Goal: Information Seeking & Learning: Check status

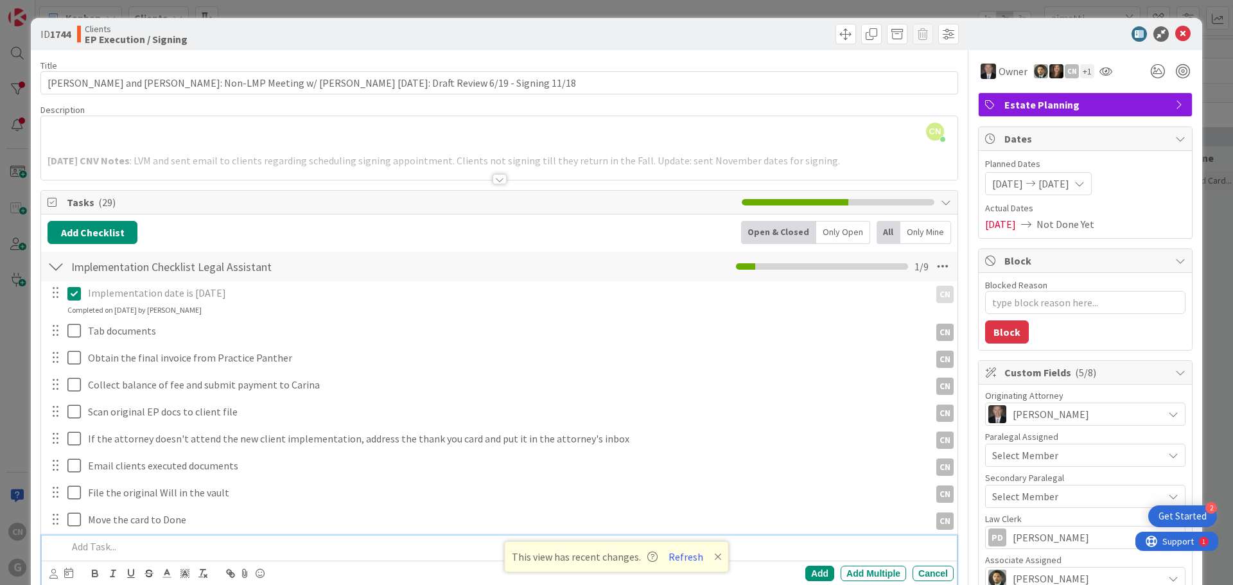
type textarea "x"
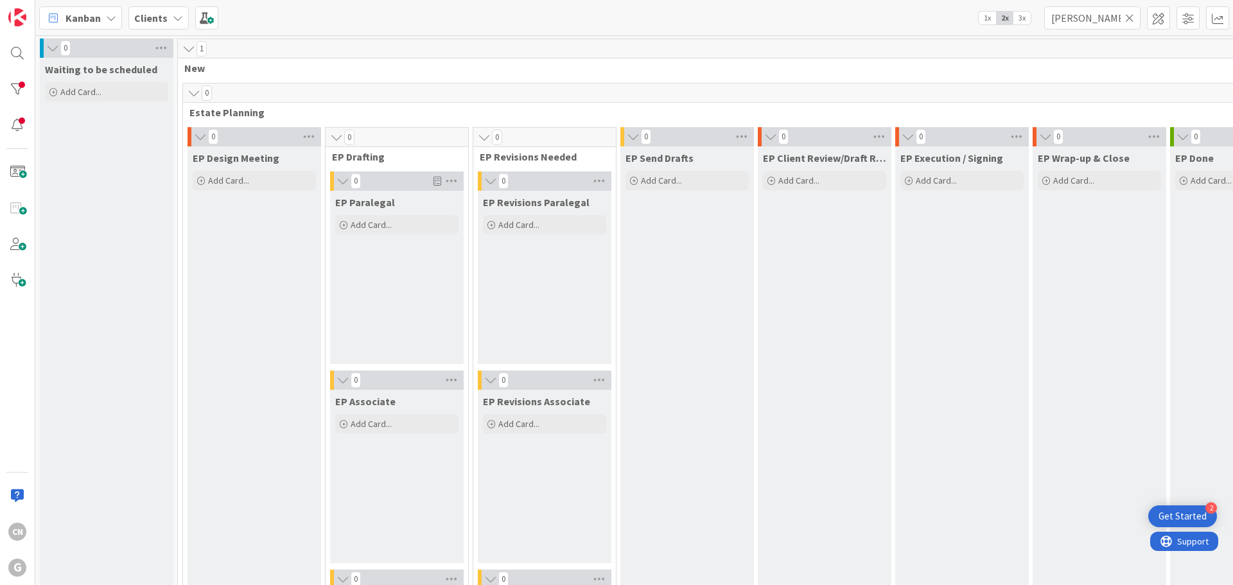
scroll to position [1860, 0]
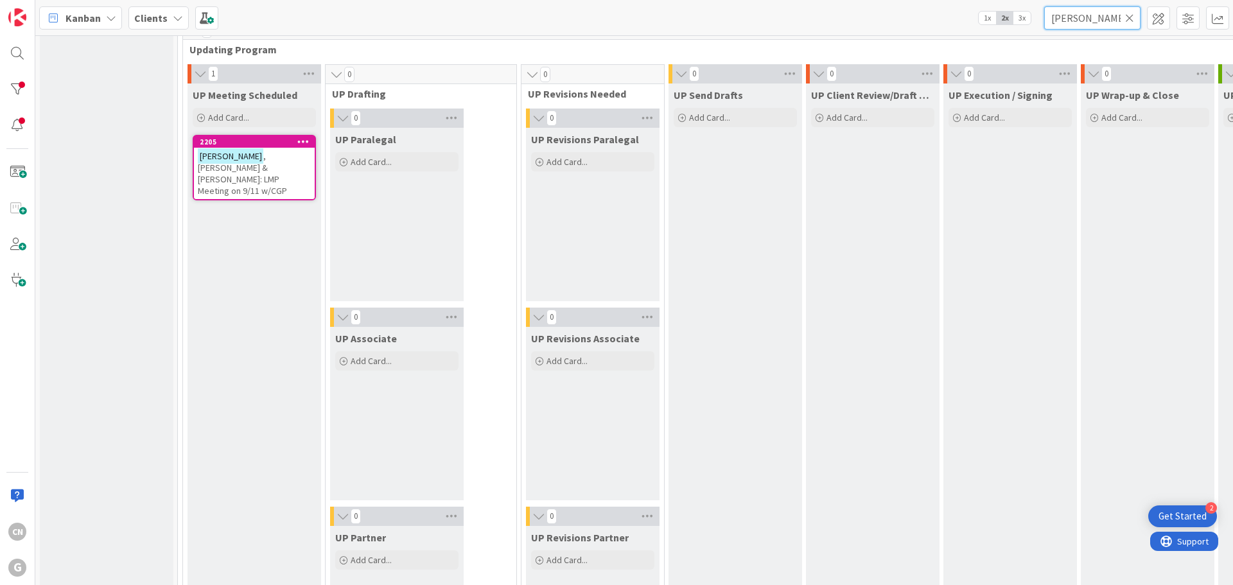
drag, startPoint x: 1100, startPoint y: 20, endPoint x: 985, endPoint y: 33, distance: 115.1
click at [985, 33] on div "Kanban Clients 1x 2x 3x [PERSON_NAME]" at bounding box center [633, 17] width 1197 height 35
type input "[PERSON_NAME]"
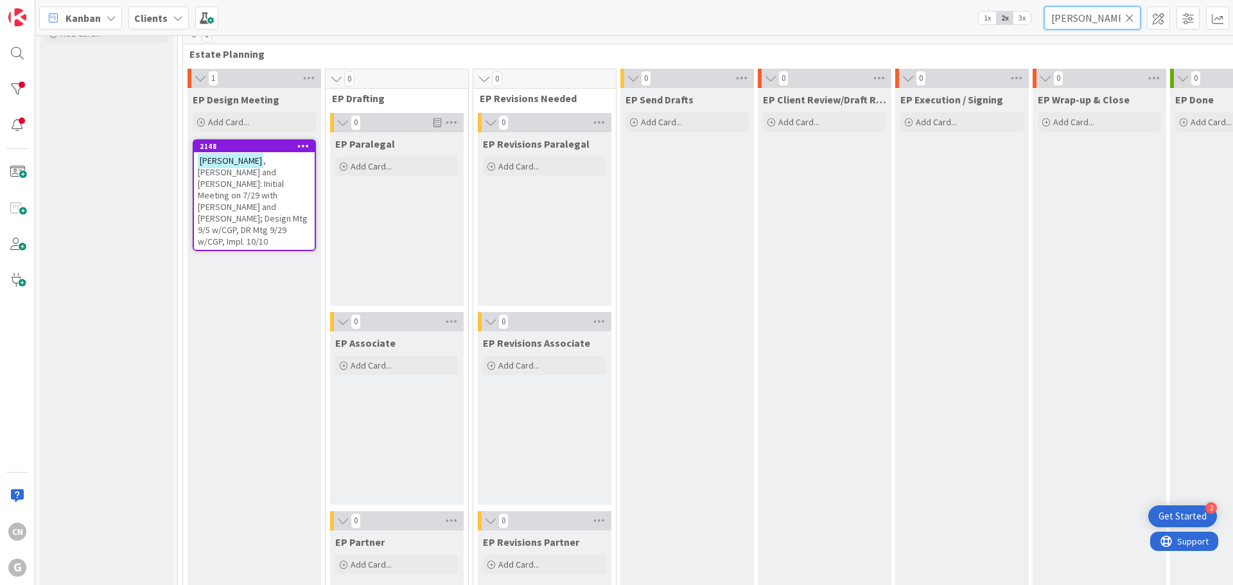
scroll to position [0, 0]
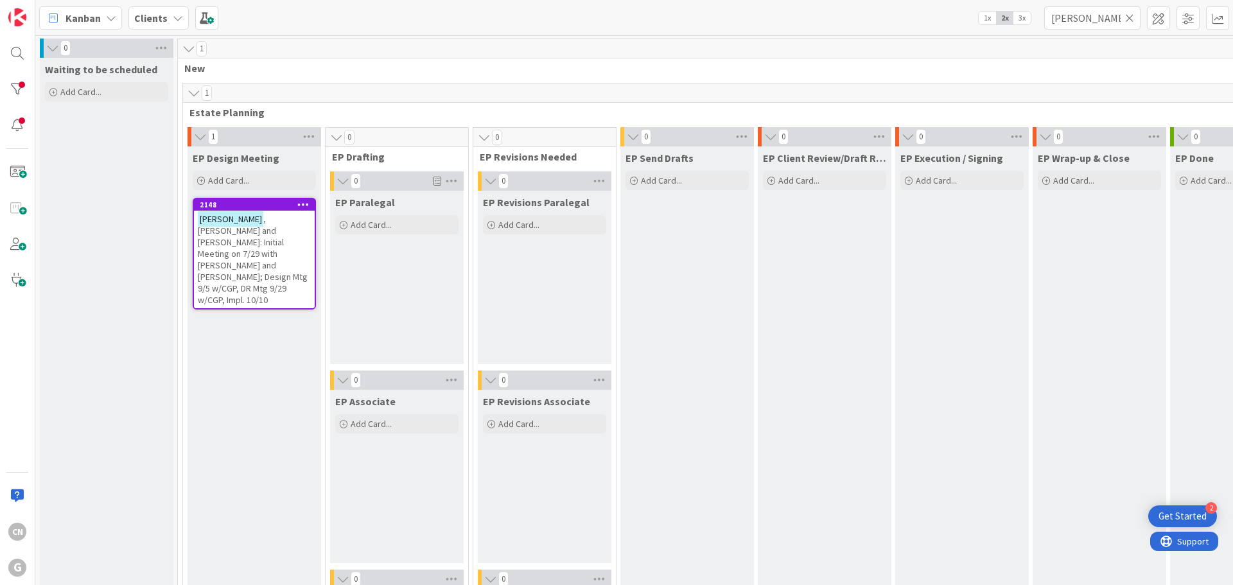
click at [261, 253] on span ", [PERSON_NAME] and [PERSON_NAME]: Initial Meeting on 7/29 with [PERSON_NAME] a…" at bounding box center [253, 259] width 110 height 92
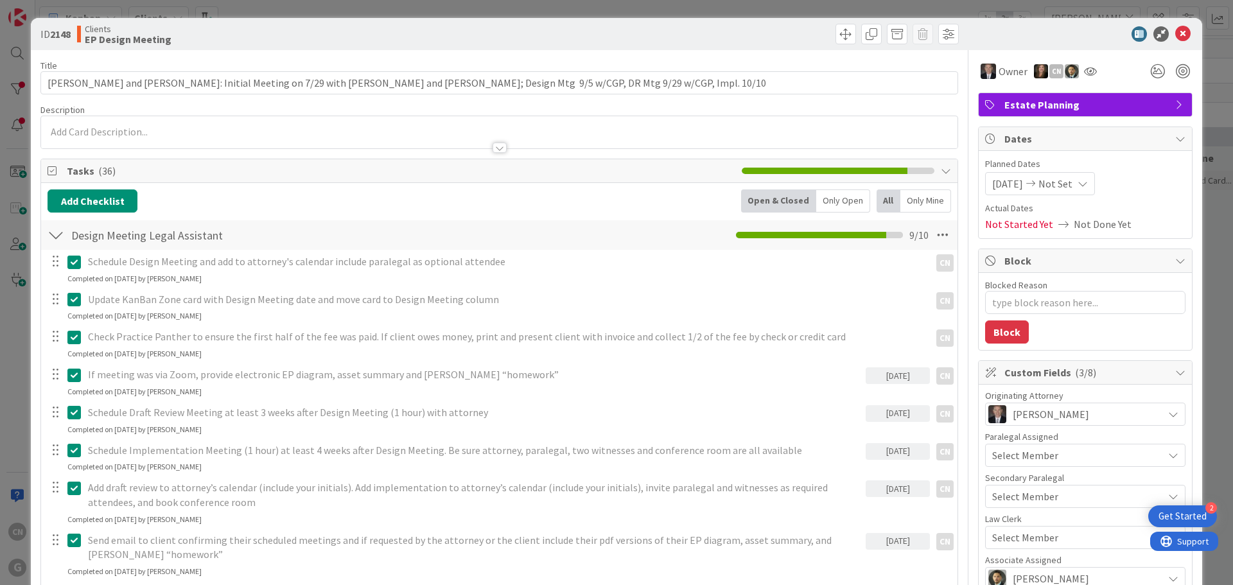
type textarea "x"
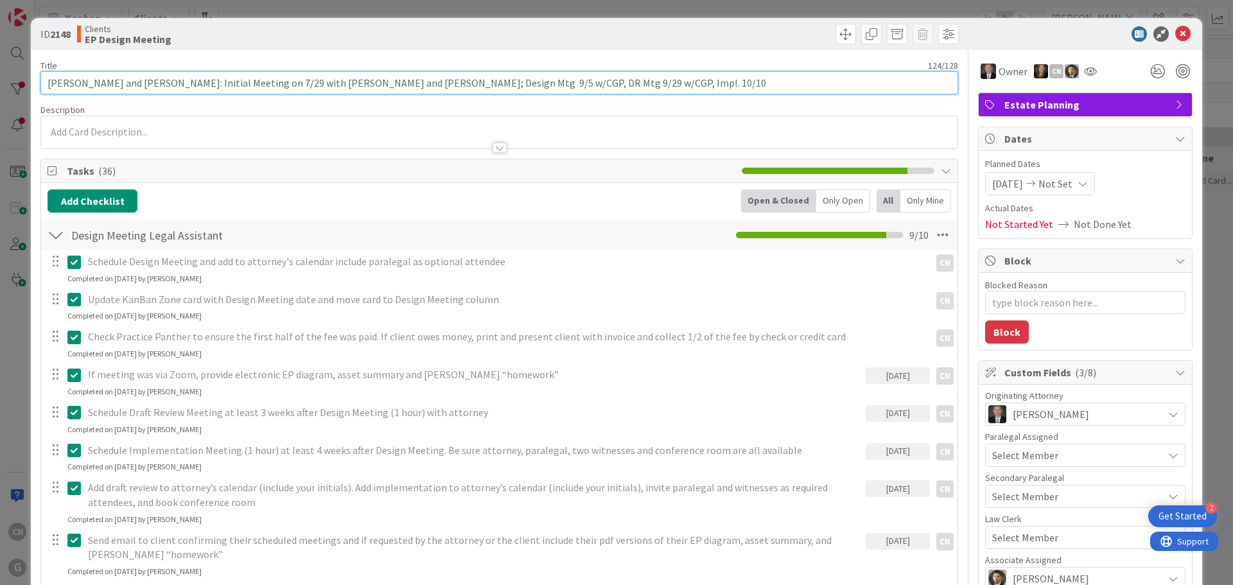
click at [81, 83] on input "[PERSON_NAME] and [PERSON_NAME]: Initial Meeting on 7/29 with [PERSON_NAME] and…" at bounding box center [498, 82] width 917 height 23
type input "[PERSON_NAME] and [PERSON_NAME]: Initial Meeting on 7/29 with [PERSON_NAME] and…"
type textarea "x"
type input "[PERSON_NAME], D [PERSON_NAME] and [PERSON_NAME]: Initial Meeting on 7/29 with …"
type textarea "x"
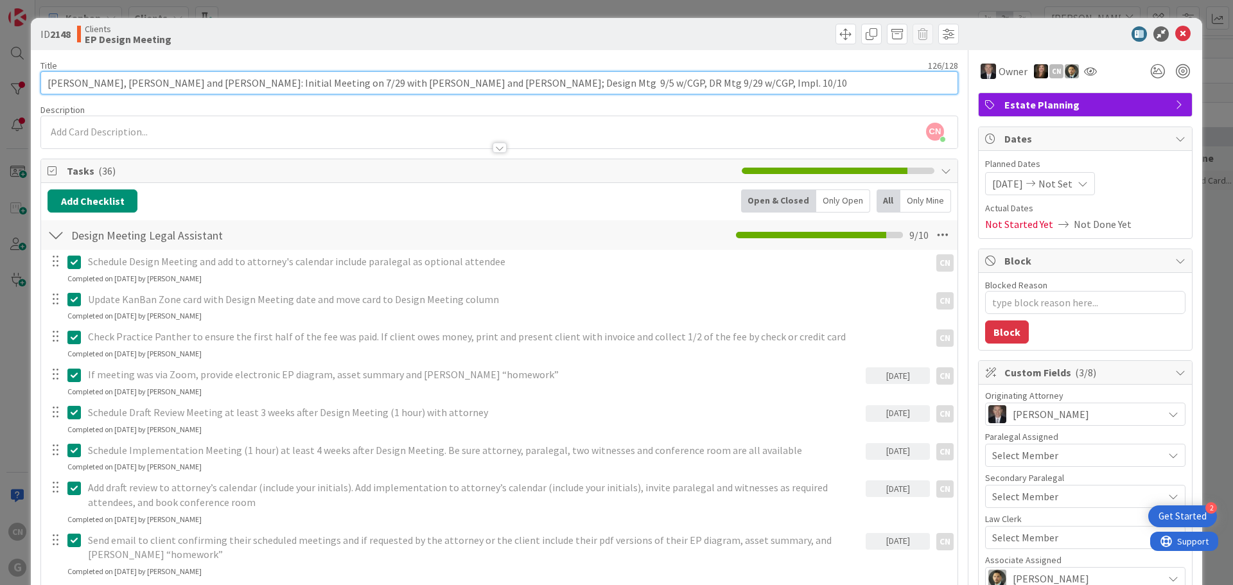
type input "[PERSON_NAME], [PERSON_NAME] and [PERSON_NAME]: Initial Meeting on 7/29 with [P…"
type textarea "x"
type input "[PERSON_NAME], [PERSON_NAME] and [PERSON_NAME]: Initial Meeting on 7/29 with [P…"
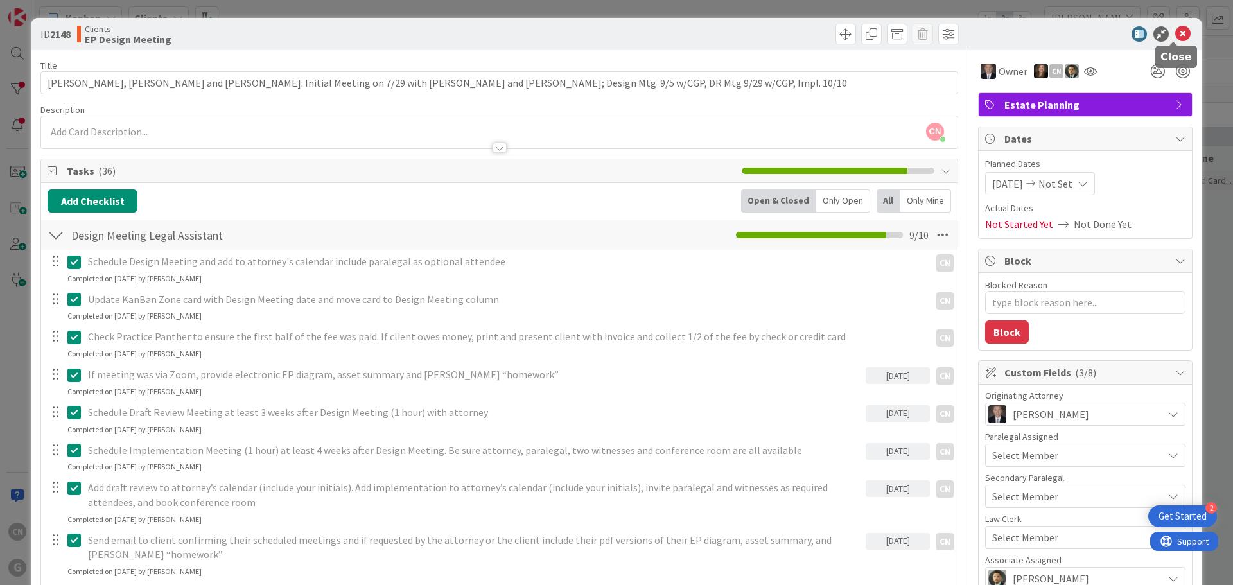
click at [1176, 32] on icon at bounding box center [1182, 33] width 15 height 15
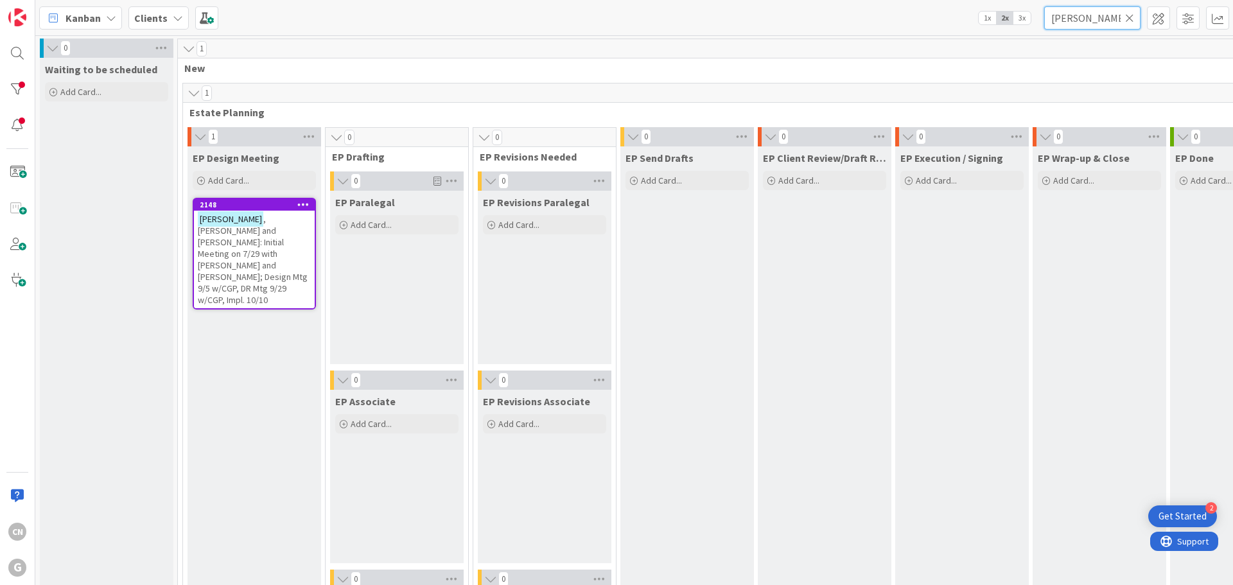
drag, startPoint x: 1098, startPoint y: 20, endPoint x: 880, endPoint y: 33, distance: 218.7
click at [881, 33] on div "Kanban Clients 1x 2x 3x [PERSON_NAME]" at bounding box center [633, 17] width 1197 height 35
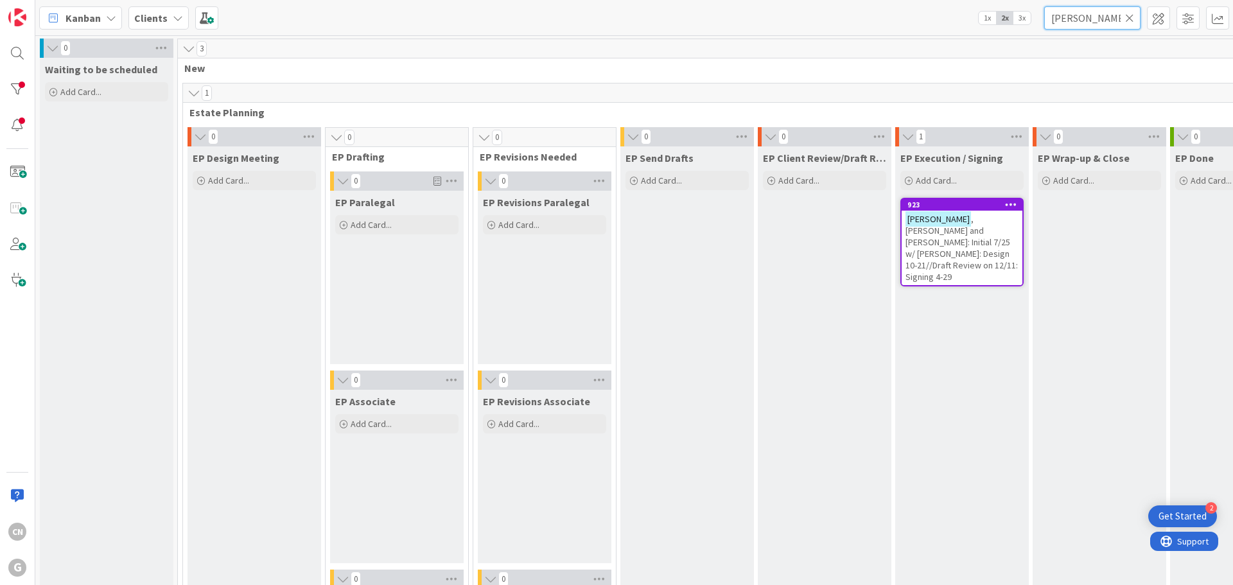
type input "[PERSON_NAME]"
click at [960, 242] on span ", [PERSON_NAME] and [PERSON_NAME]: Initial 7/25 w/ [PERSON_NAME]: Design 10-21/…" at bounding box center [961, 247] width 112 height 69
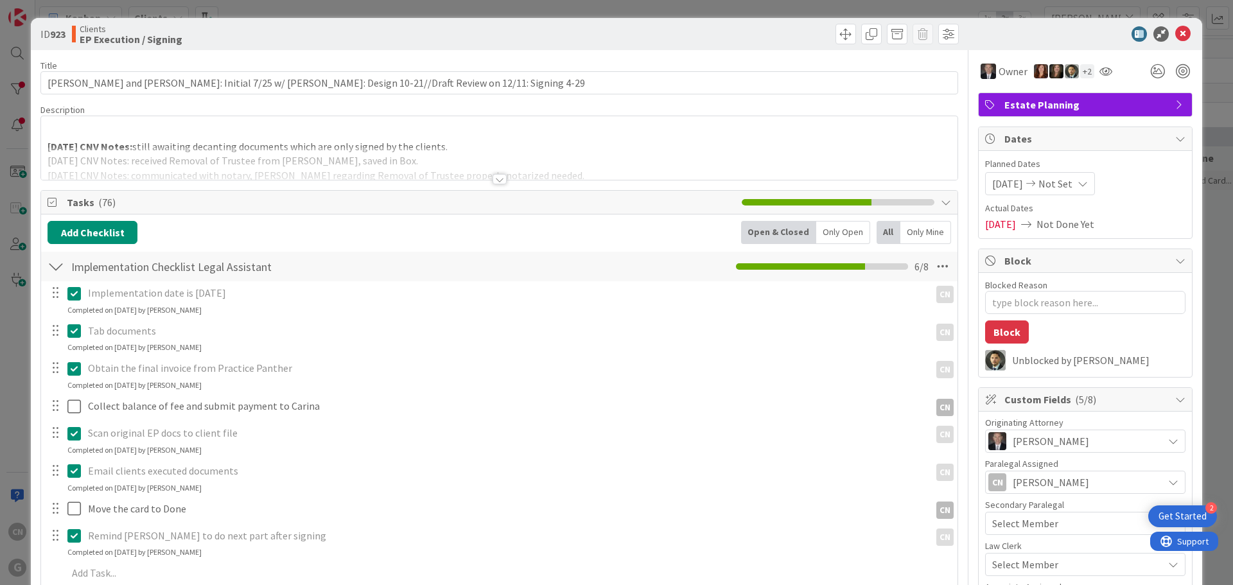
type textarea "x"
click at [496, 181] on div at bounding box center [499, 179] width 14 height 10
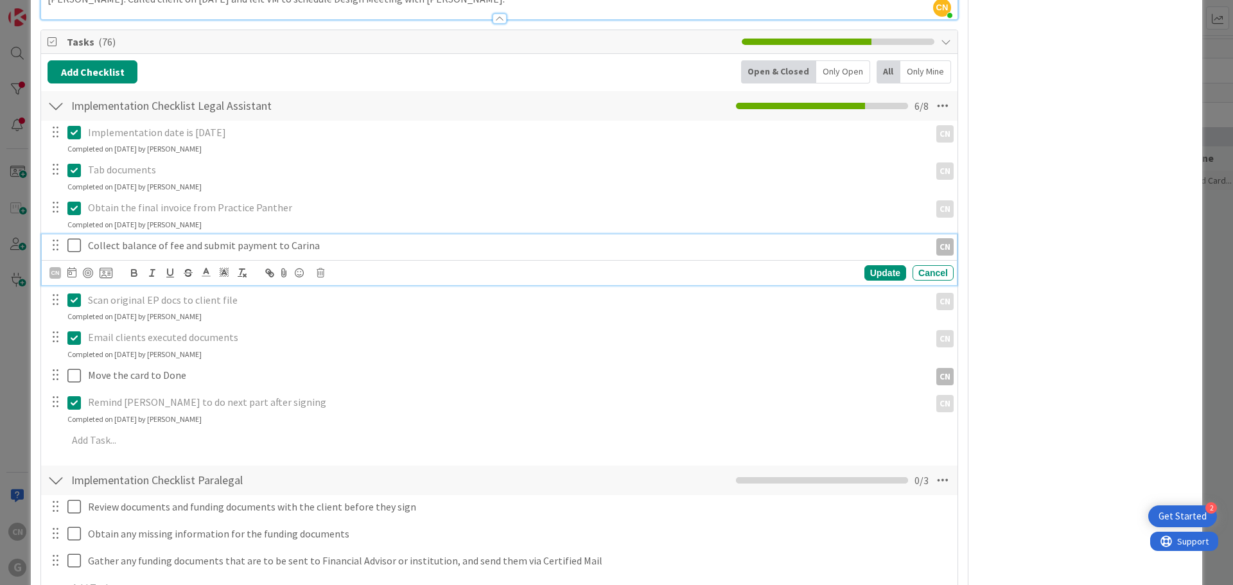
scroll to position [1090, 0]
click at [327, 238] on p "Collect balance of fee and submit payment to Carina" at bounding box center [506, 245] width 836 height 15
click at [82, 235] on button at bounding box center [74, 245] width 15 height 21
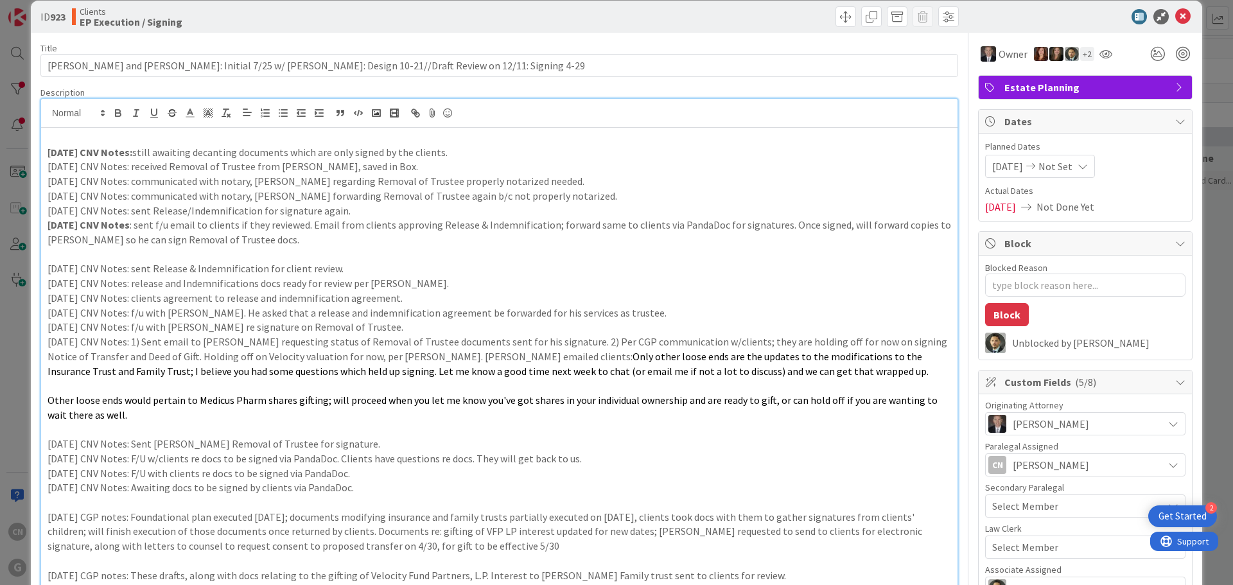
scroll to position [0, 0]
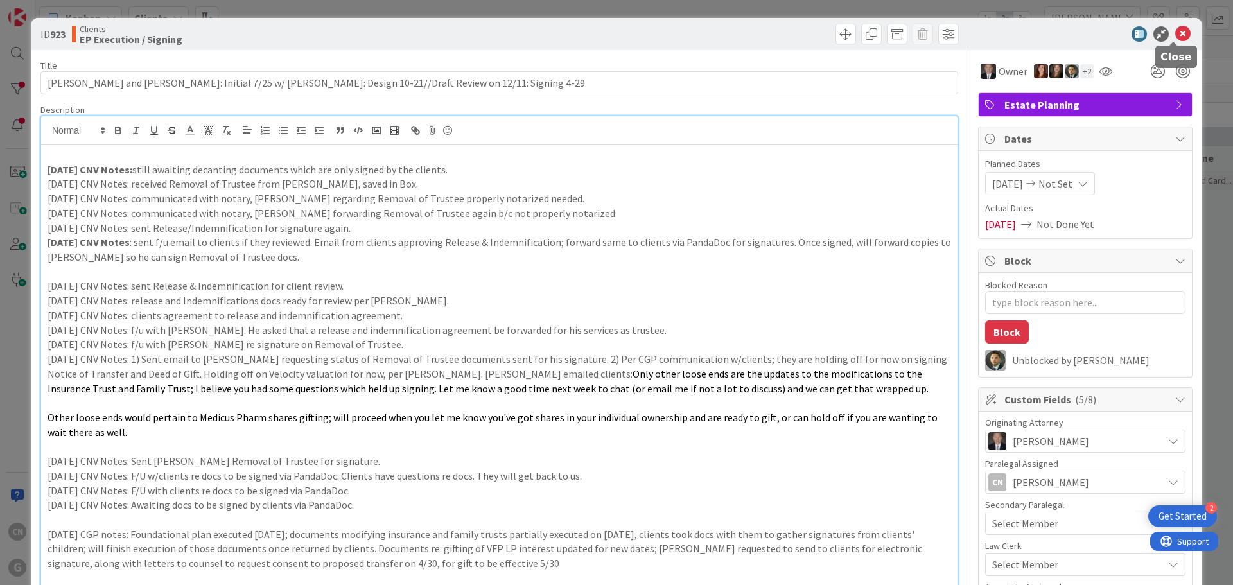
click at [1175, 33] on icon at bounding box center [1182, 33] width 15 height 15
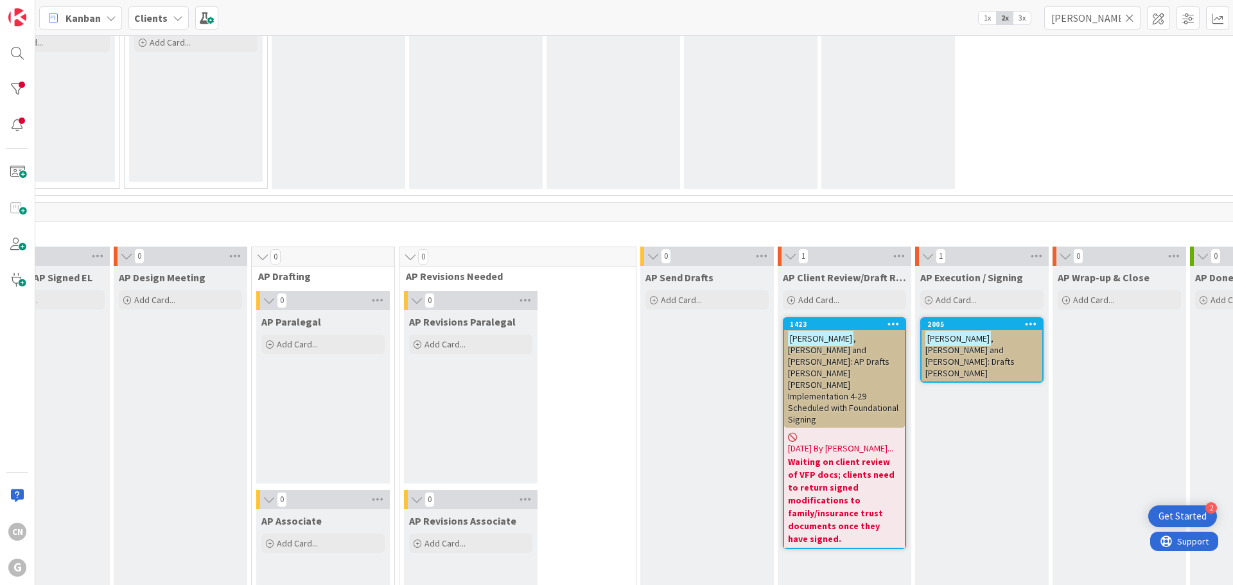
scroll to position [779, 422]
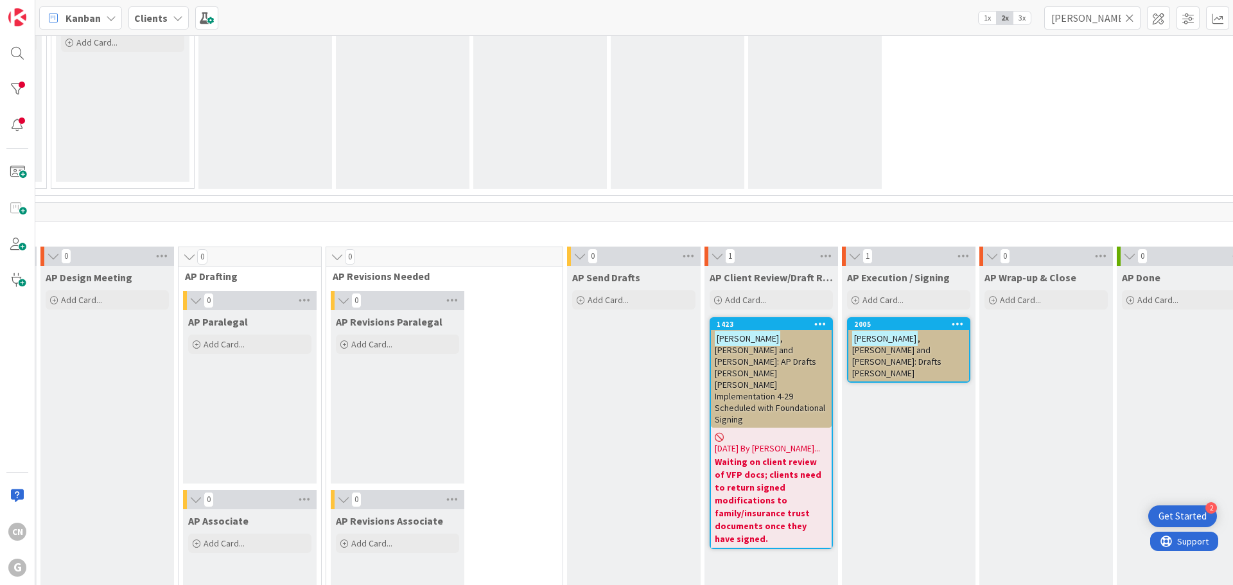
click at [852, 345] on span ", [PERSON_NAME] and [PERSON_NAME]: Drafts [PERSON_NAME]" at bounding box center [896, 356] width 89 height 46
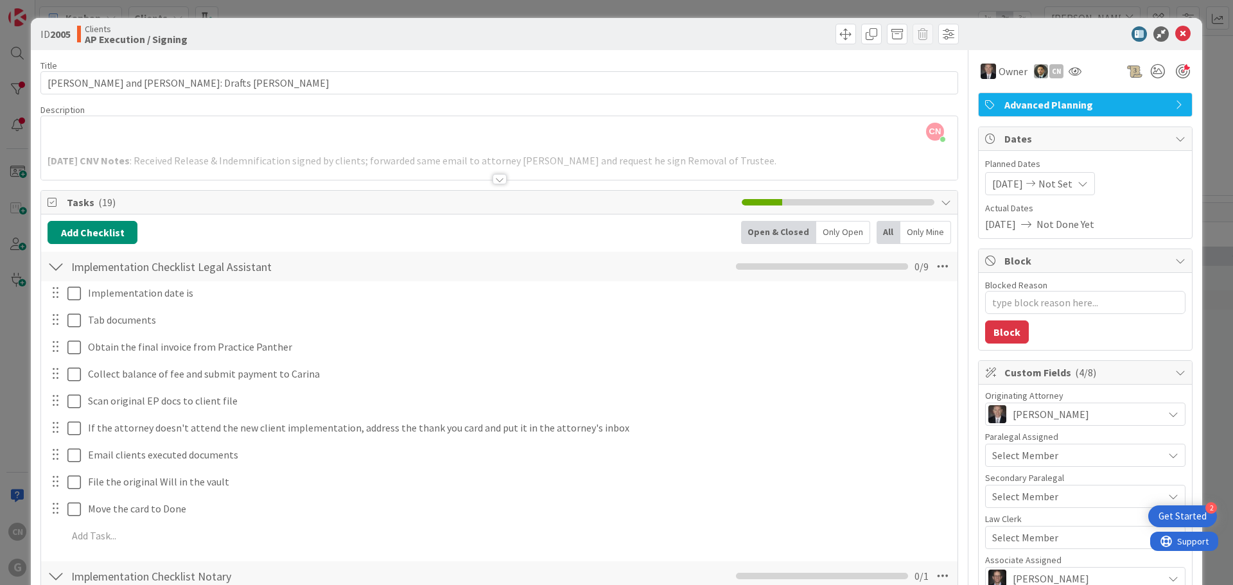
click at [494, 180] on div at bounding box center [499, 179] width 14 height 10
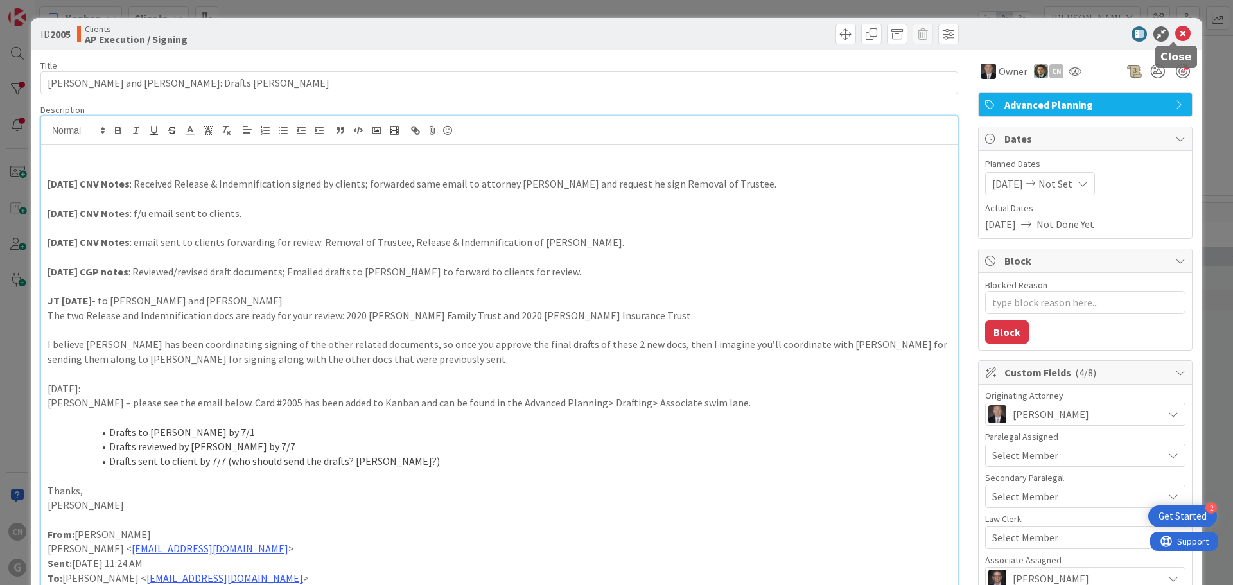
click at [1175, 36] on icon at bounding box center [1182, 33] width 15 height 15
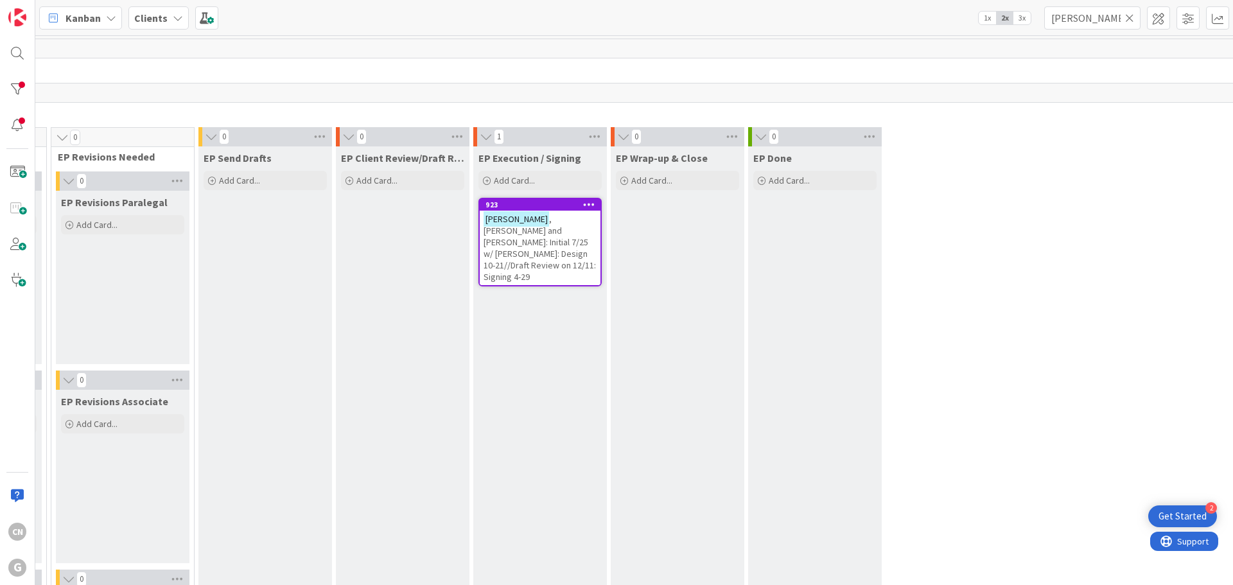
click at [550, 232] on span ", [PERSON_NAME] and [PERSON_NAME]: Initial 7/25 w/ [PERSON_NAME]: Design 10-21/…" at bounding box center [539, 247] width 112 height 69
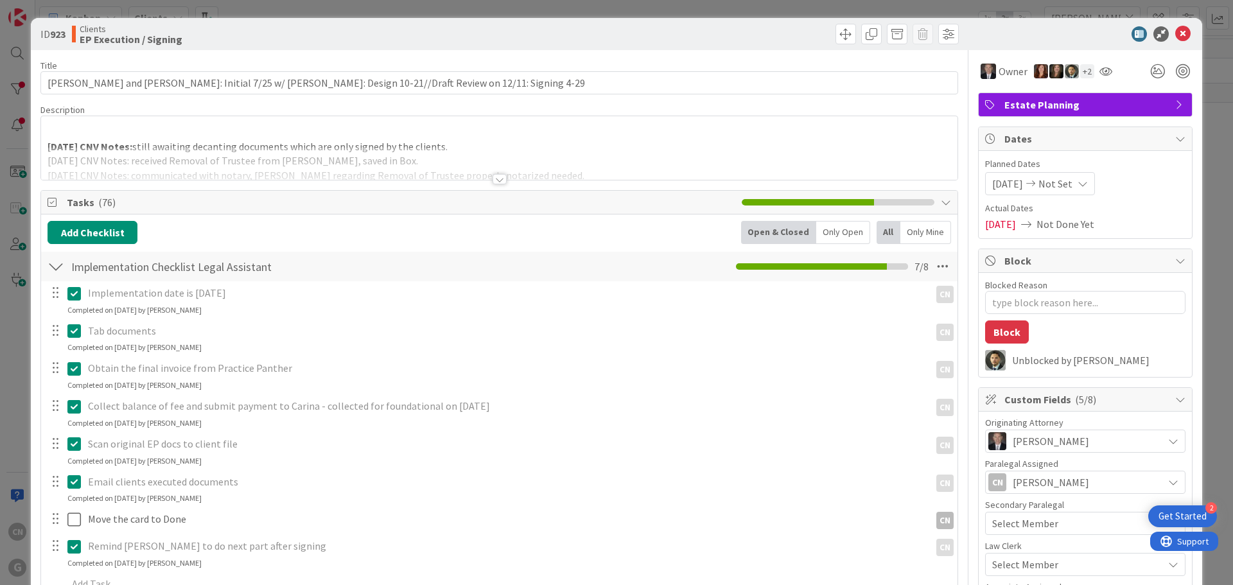
click at [527, 152] on div at bounding box center [499, 163] width 916 height 33
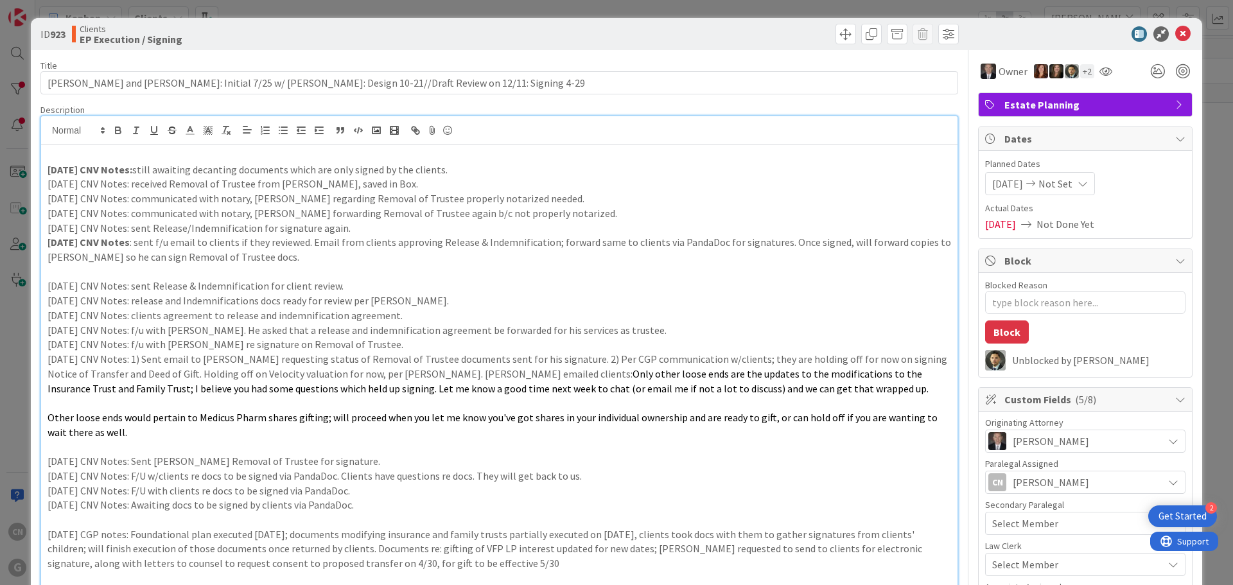
drag, startPoint x: 47, startPoint y: 165, endPoint x: 785, endPoint y: 491, distance: 807.1
copy div "[DATE] CNV Notes: still awaiting decanting documents which are only signed by t…"
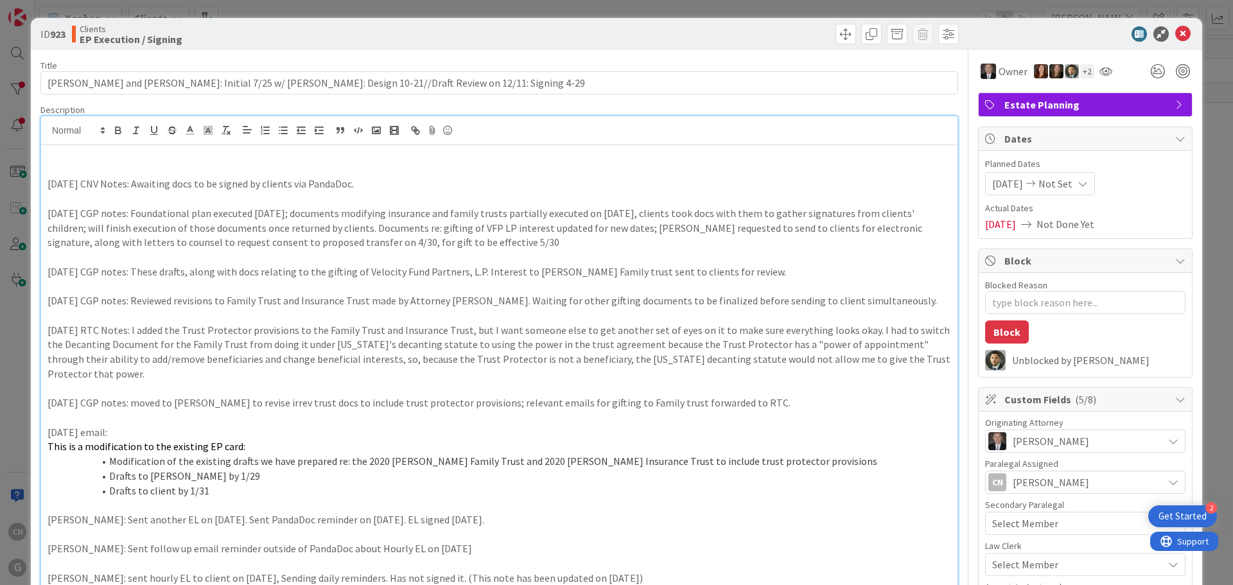
click at [1183, 40] on div "ID 923 Clients EP Execution / Signing" at bounding box center [616, 34] width 1171 height 32
click at [1175, 36] on icon at bounding box center [1182, 33] width 15 height 15
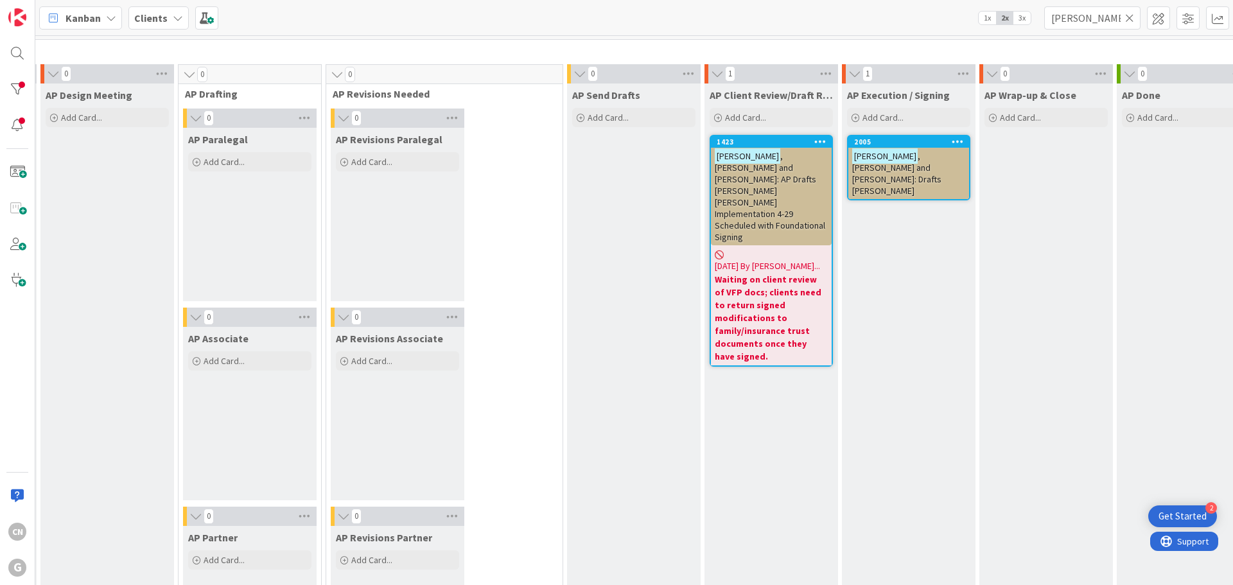
scroll to position [962, 422]
click at [715, 191] on span ", [PERSON_NAME] and [PERSON_NAME]: AP Drafts [PERSON_NAME] [PERSON_NAME] Implem…" at bounding box center [770, 196] width 110 height 92
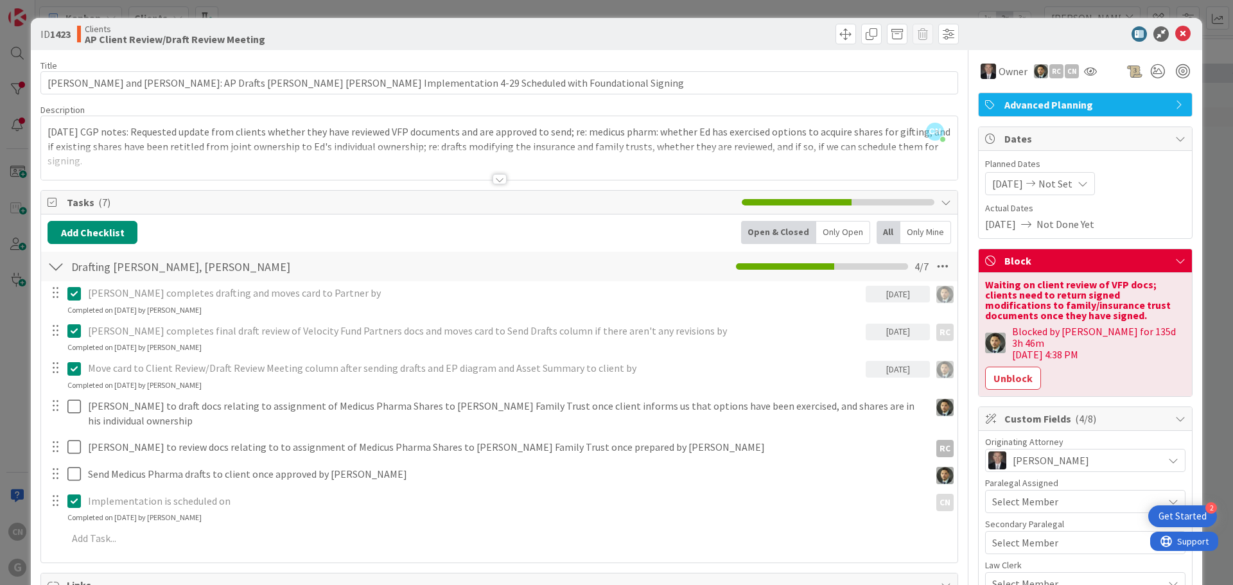
click at [501, 178] on div at bounding box center [499, 163] width 916 height 33
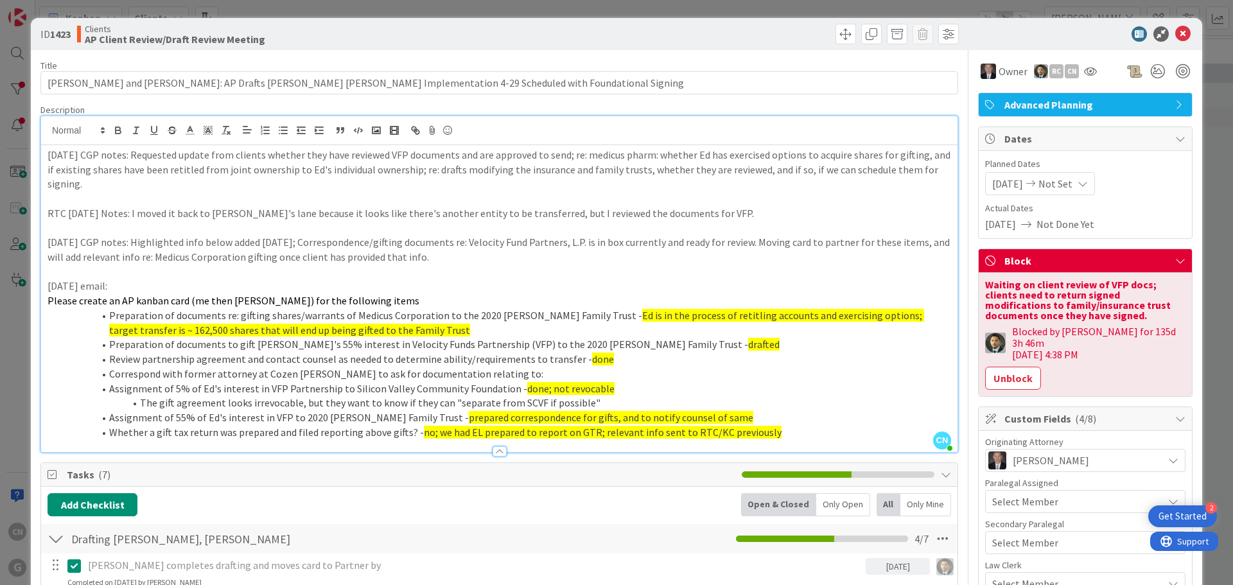
click at [48, 156] on p "[DATE] CGP notes: Requested update from clients whether they have reviewed VFP …" at bounding box center [499, 170] width 903 height 44
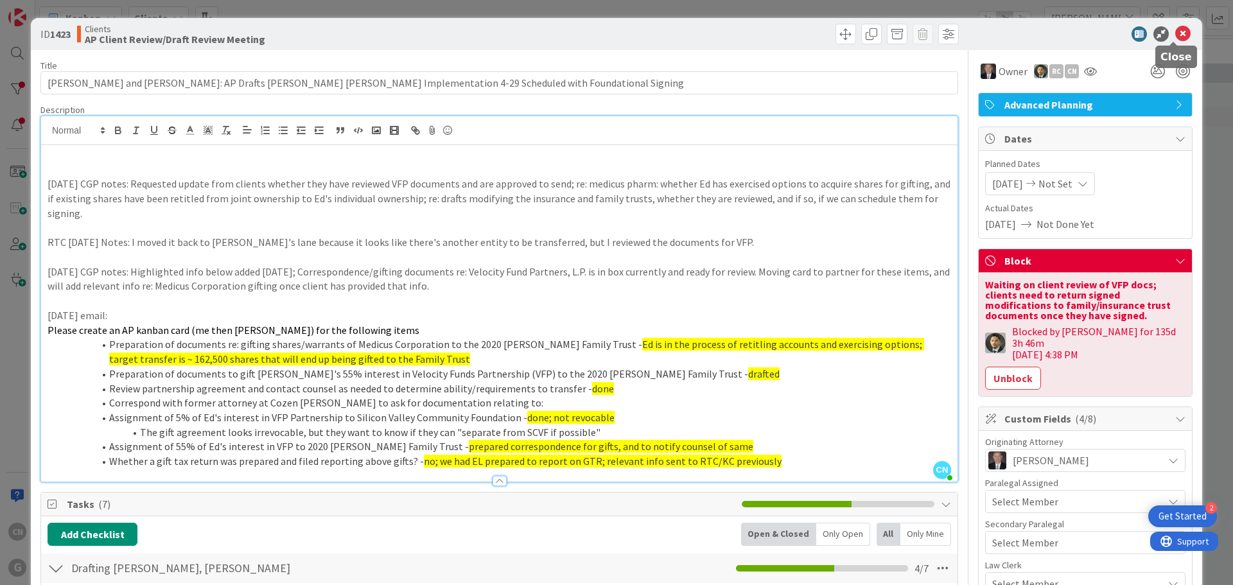
click at [1175, 37] on icon at bounding box center [1182, 33] width 15 height 15
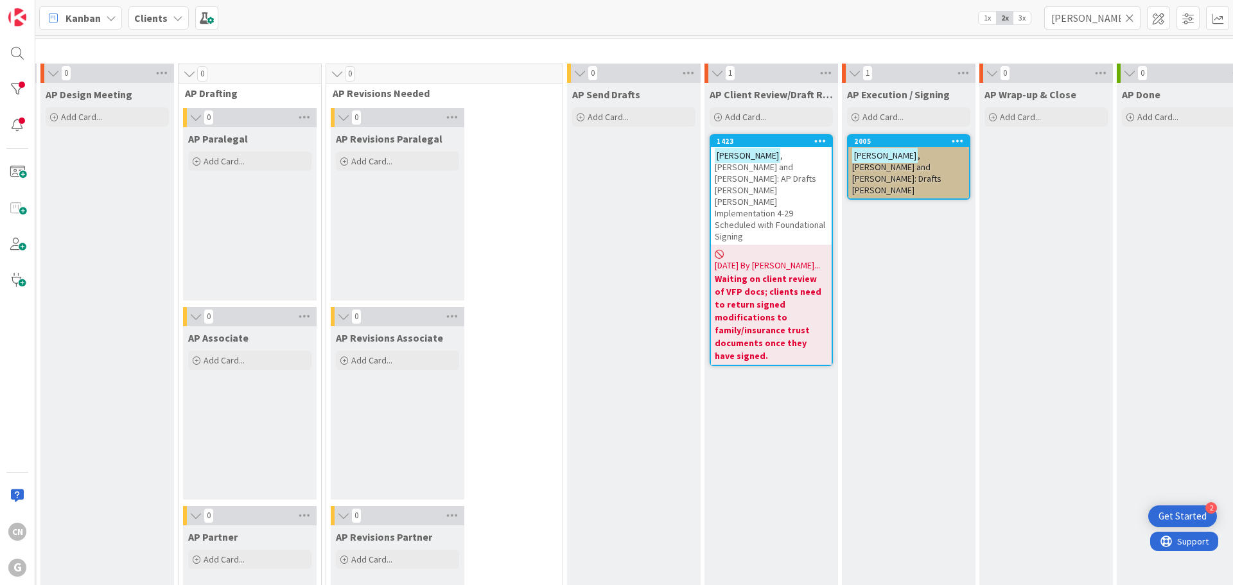
click at [852, 164] on span ", [PERSON_NAME] and [PERSON_NAME]: Drafts [PERSON_NAME]" at bounding box center [896, 173] width 89 height 46
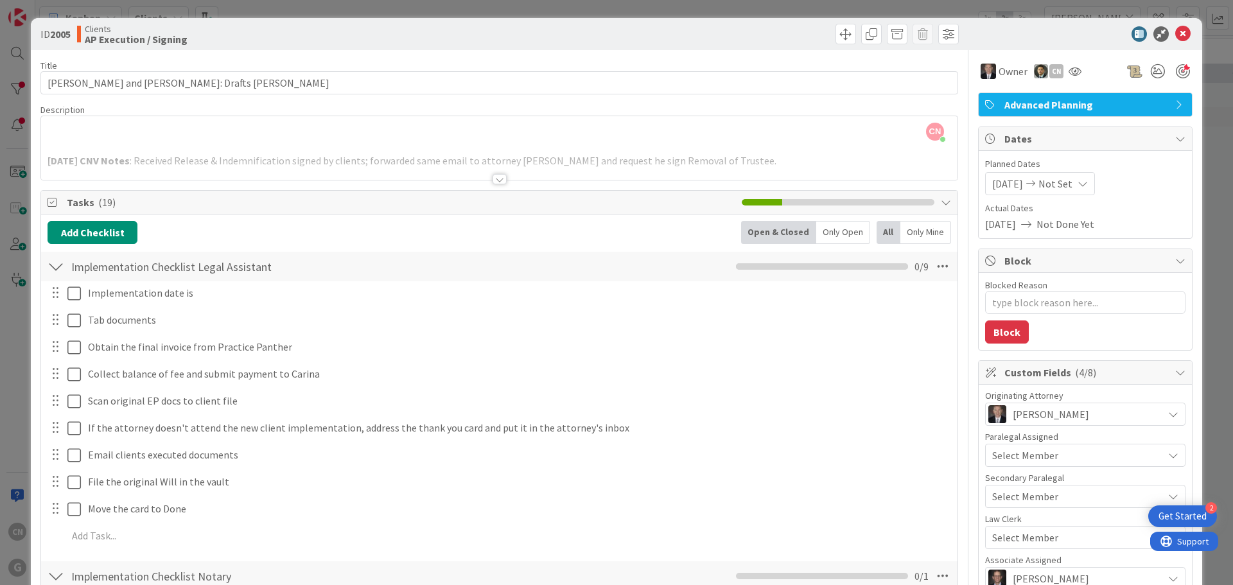
click at [493, 177] on div at bounding box center [499, 179] width 14 height 10
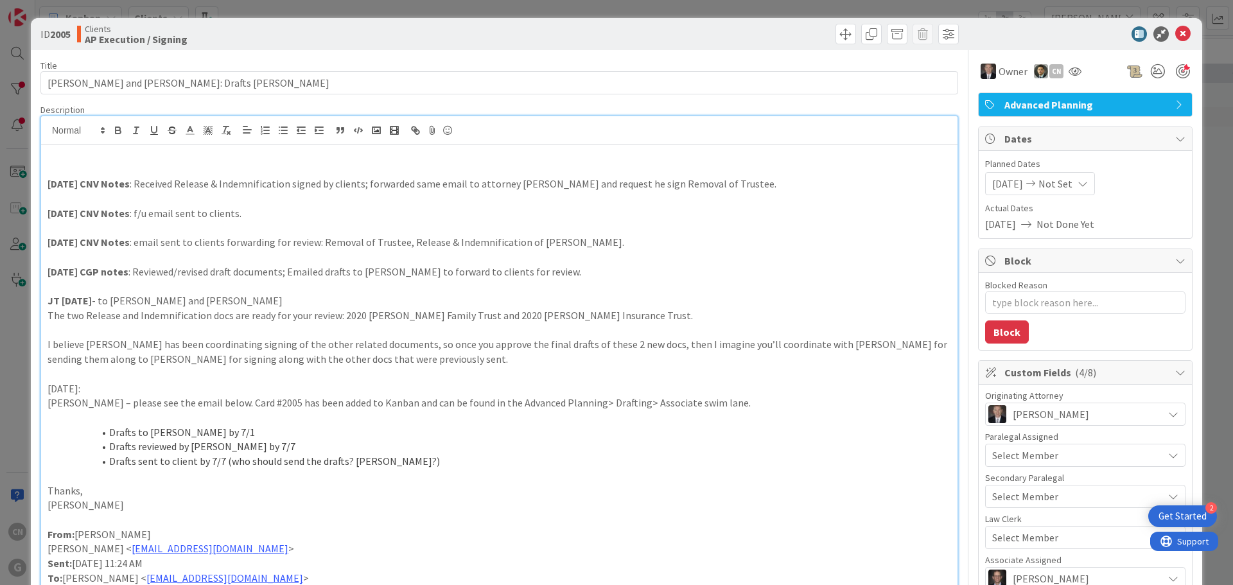
click at [91, 168] on p at bounding box center [499, 169] width 903 height 15
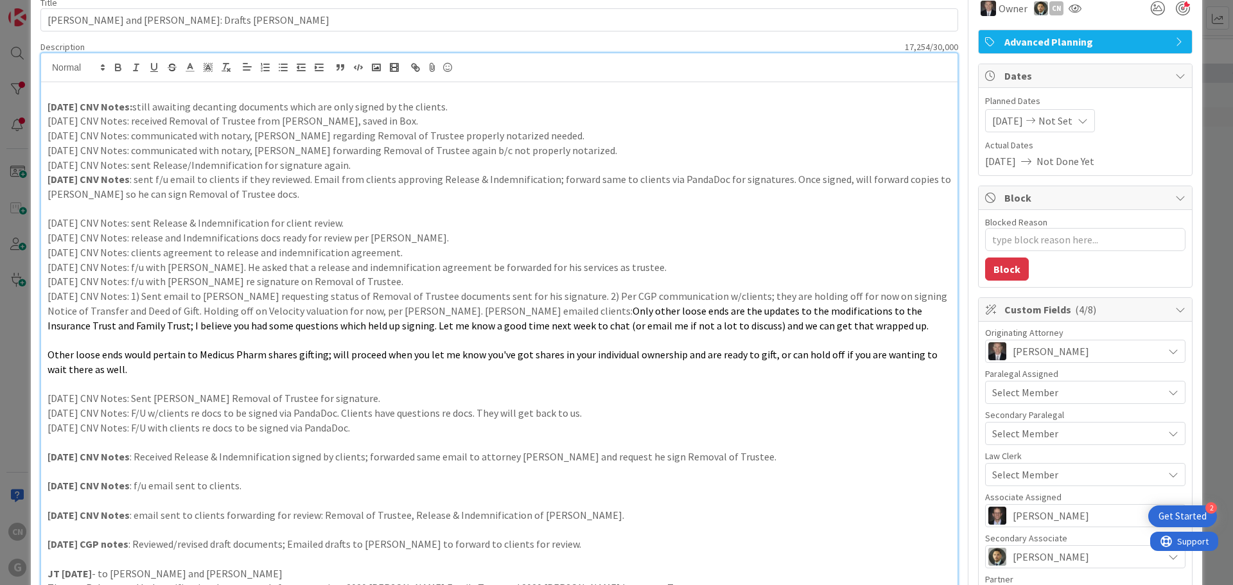
scroll to position [64, 0]
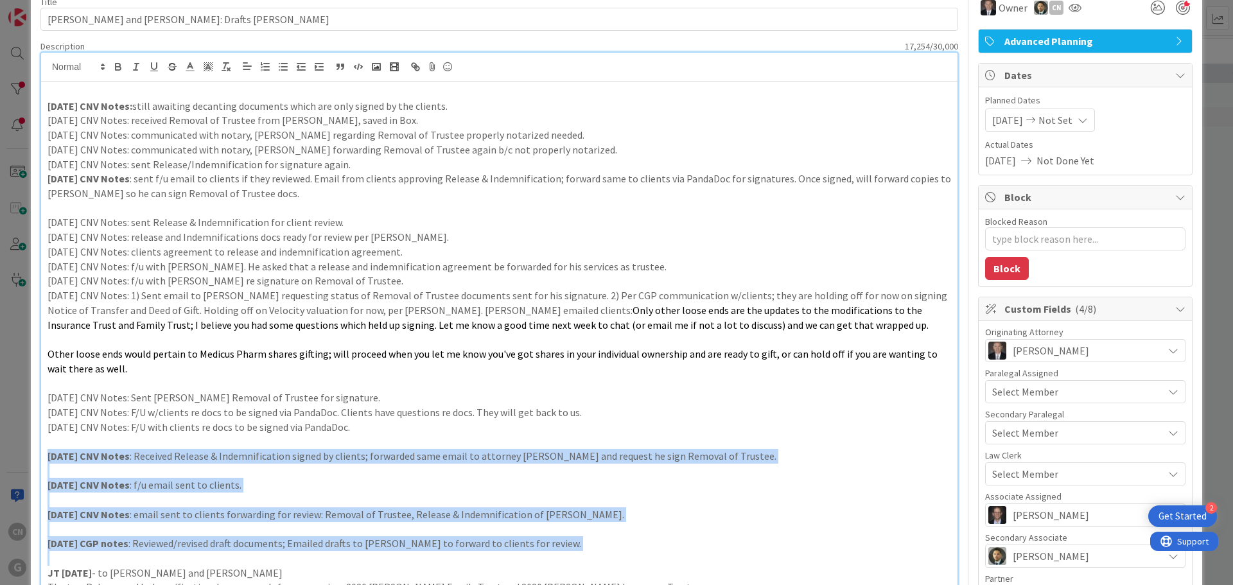
drag, startPoint x: 46, startPoint y: 453, endPoint x: 542, endPoint y: 549, distance: 504.8
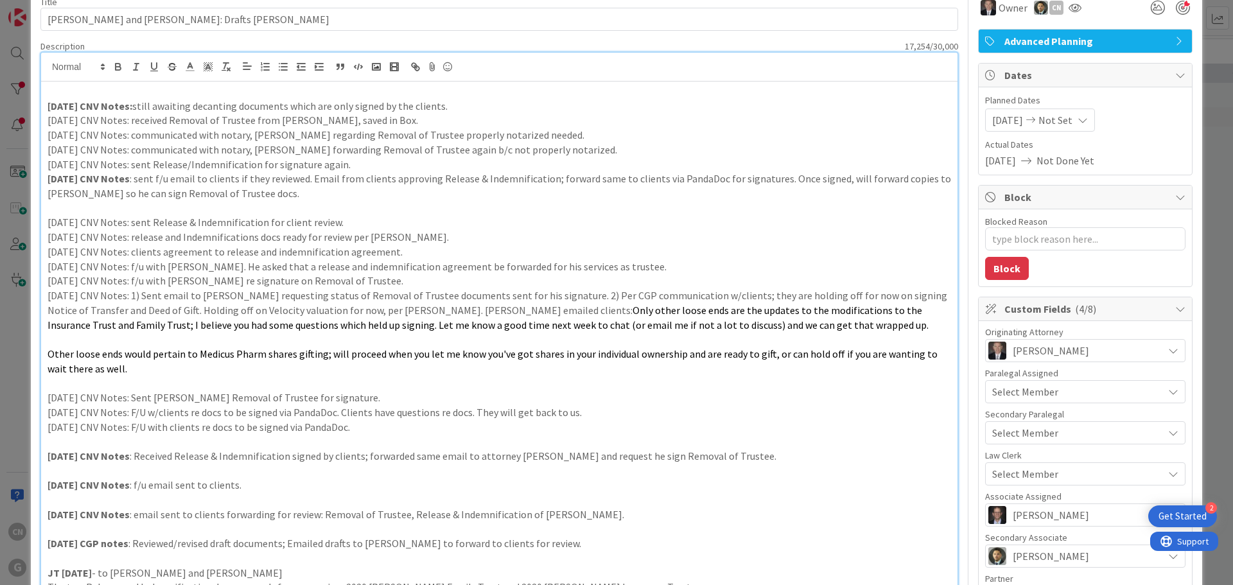
click at [119, 209] on p at bounding box center [499, 208] width 903 height 15
drag, startPoint x: 354, startPoint y: 222, endPoint x: 49, endPoint y: 223, distance: 304.9
click at [49, 223] on p "[DATE] CNV Notes: sent Release & Indemnification for client review." at bounding box center [499, 222] width 903 height 15
copy p "[DATE] CNV Notes: sent Release & Indemnification for client review."
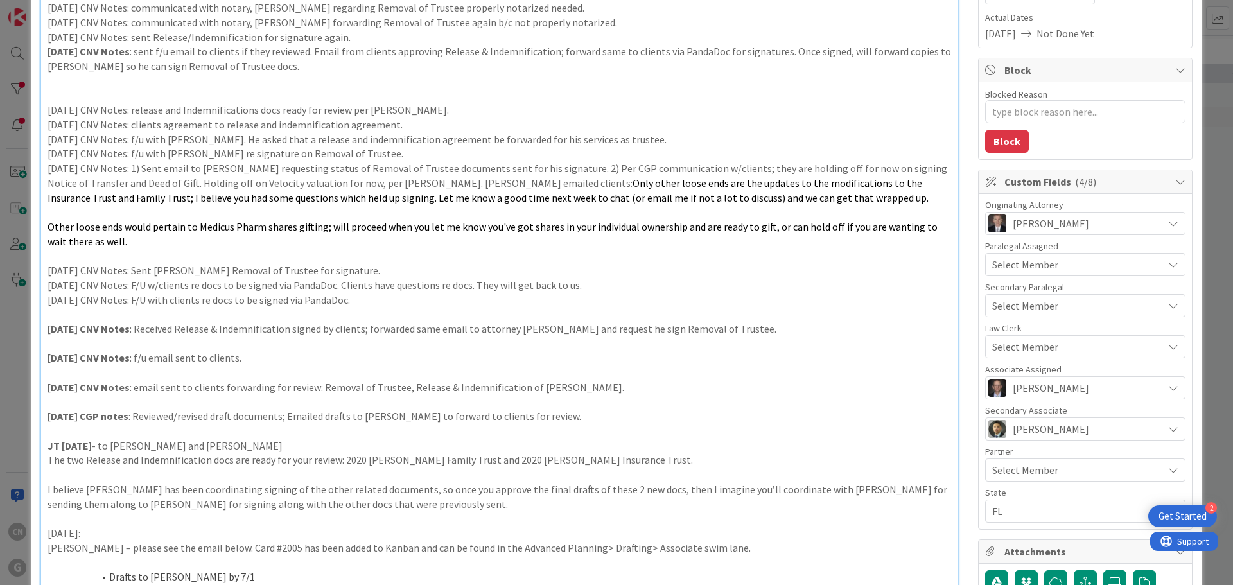
scroll to position [191, 0]
drag, startPoint x: 390, startPoint y: 108, endPoint x: 49, endPoint y: 105, distance: 340.9
click at [49, 105] on p "[DATE] CNV Notes: release and Indemnifications docs ready for review per [PERSO…" at bounding box center [499, 109] width 903 height 15
drag, startPoint x: 306, startPoint y: 71, endPoint x: 39, endPoint y: 52, distance: 267.7
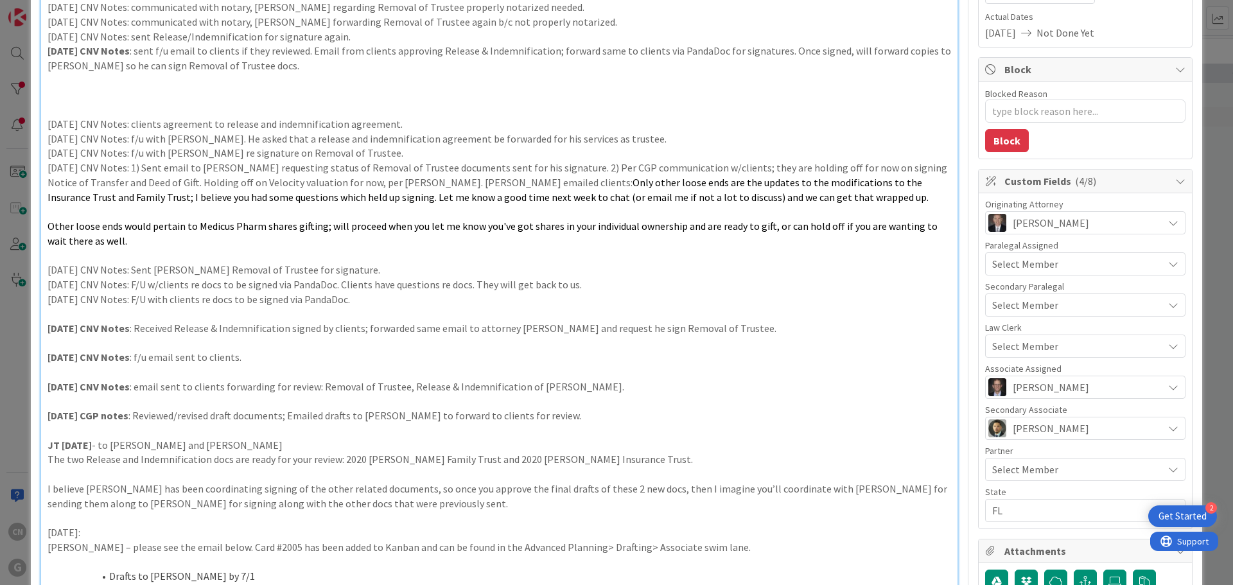
copy p "[DATE] CNV Notes : sent f/u email to clients if they reviewed. Email from clien…"
drag, startPoint x: 256, startPoint y: 358, endPoint x: 27, endPoint y: 359, distance: 229.2
click at [27, 359] on div "ID 2005 Clients AP Execution / Signing Title 40 / 128 [PERSON_NAME] and [PERSON…" at bounding box center [616, 292] width 1233 height 585
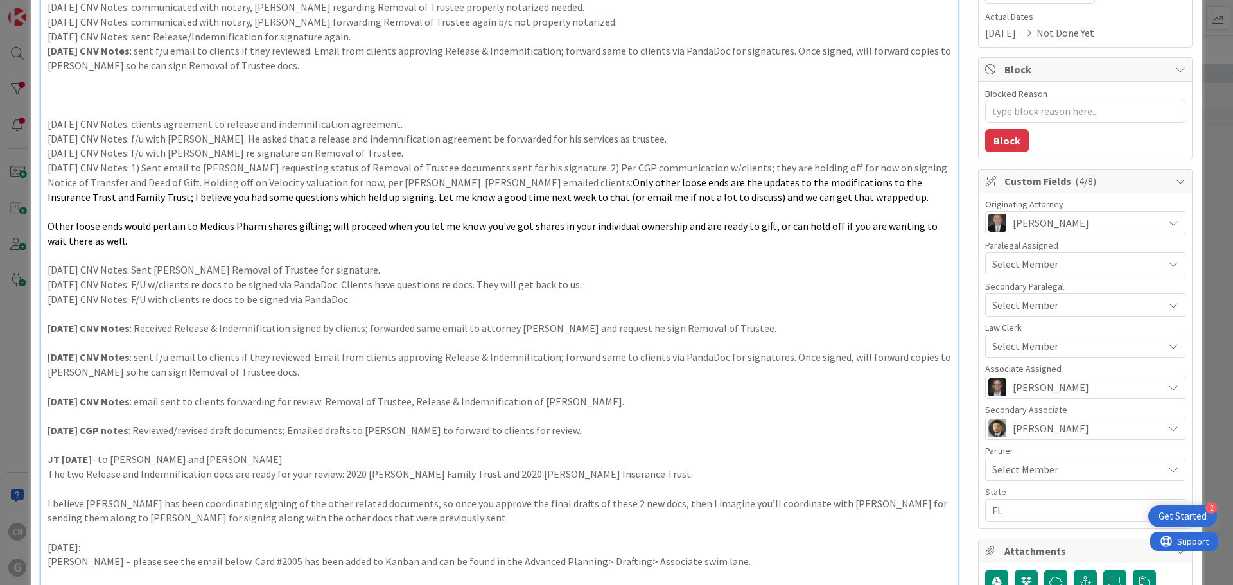
drag, startPoint x: 297, startPoint y: 69, endPoint x: 42, endPoint y: 57, distance: 255.1
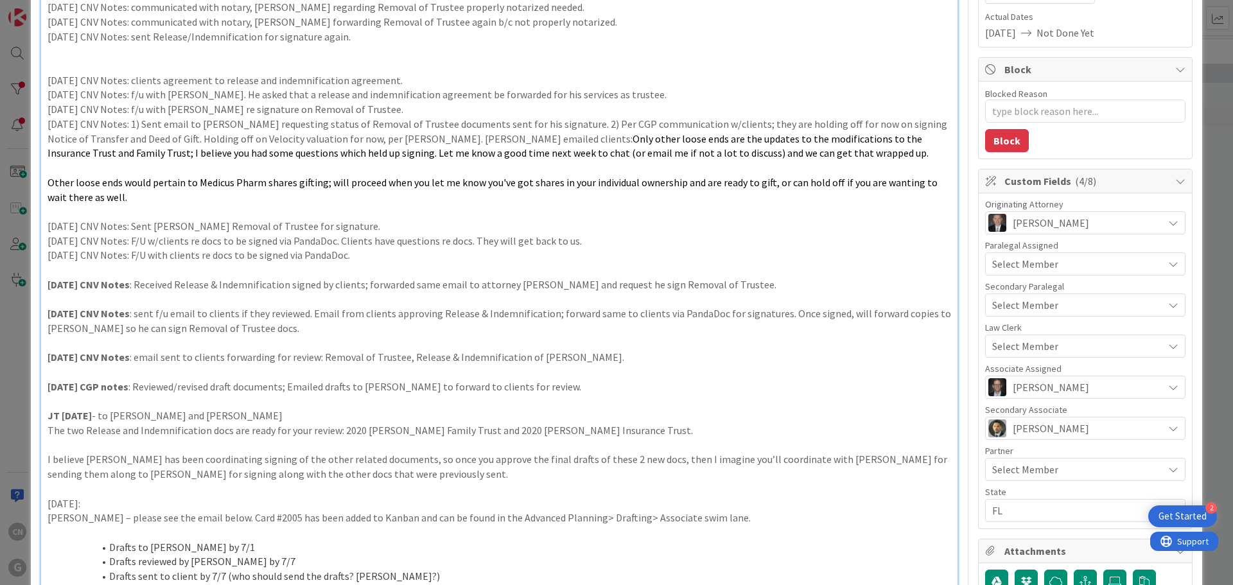
type textarea "x"
drag, startPoint x: 370, startPoint y: 36, endPoint x: 47, endPoint y: 40, distance: 323.6
click at [48, 40] on p "[DATE] CNV Notes: sent Release/Indemnification for signature again." at bounding box center [499, 37] width 903 height 15
click at [521, 357] on p "[DATE] CNV Notes : email sent to clients forwarding for review: Removal of Trus…" at bounding box center [499, 357] width 903 height 15
drag, startPoint x: 347, startPoint y: 37, endPoint x: 45, endPoint y: 33, distance: 302.4
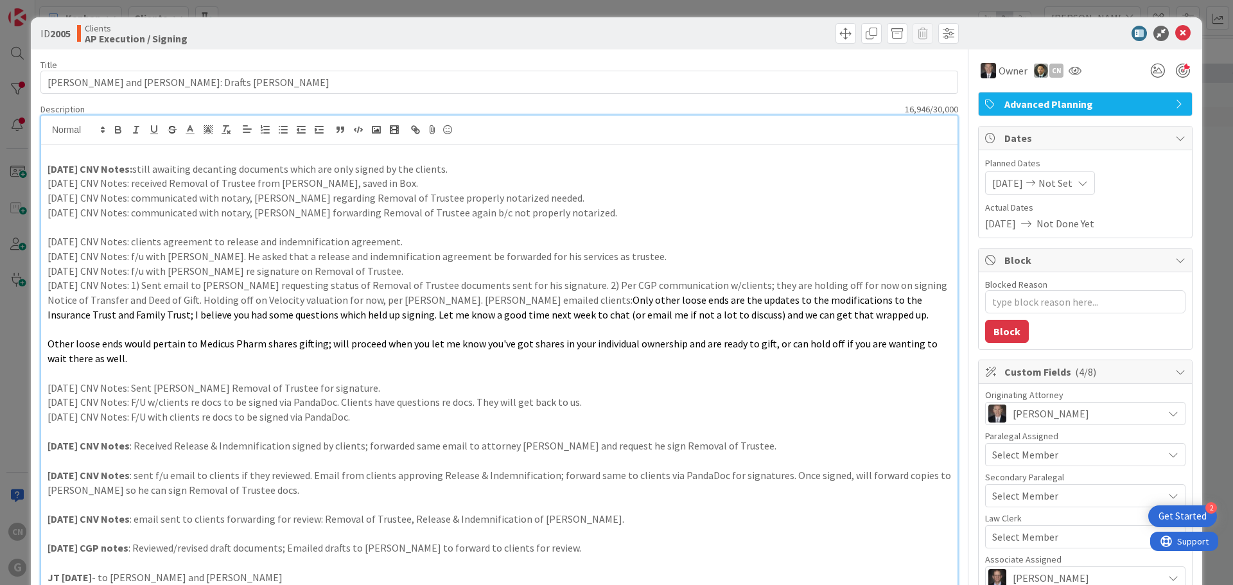
scroll to position [0, 0]
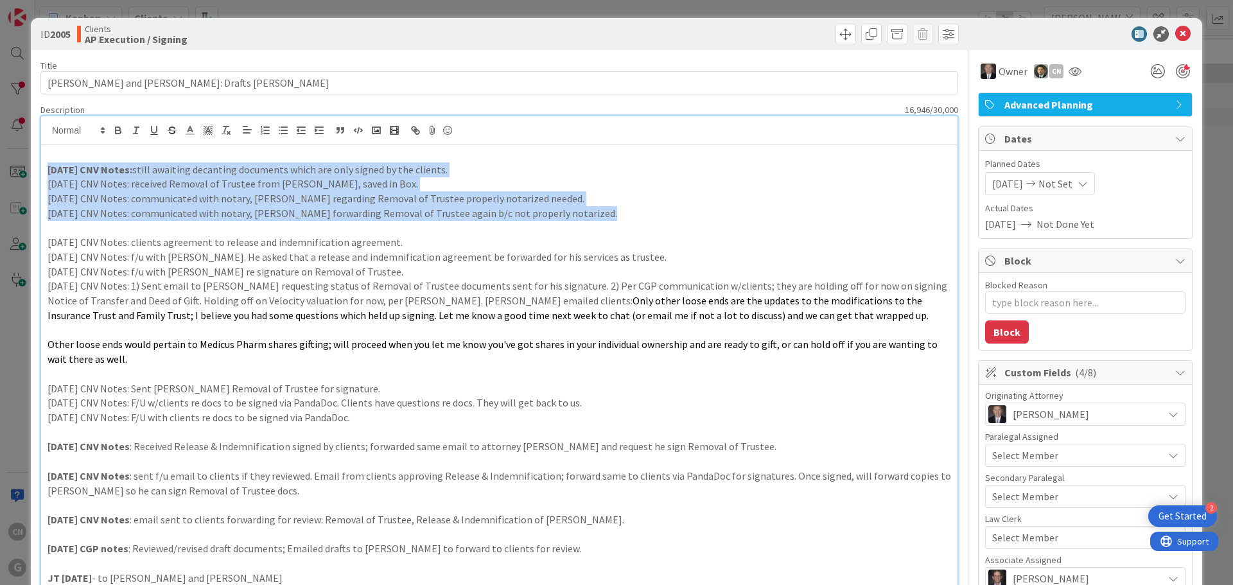
drag, startPoint x: 589, startPoint y: 216, endPoint x: 44, endPoint y: 169, distance: 547.1
copy div "[DATE] CNV Notes: still awaiting decanting documents which are only signed by t…"
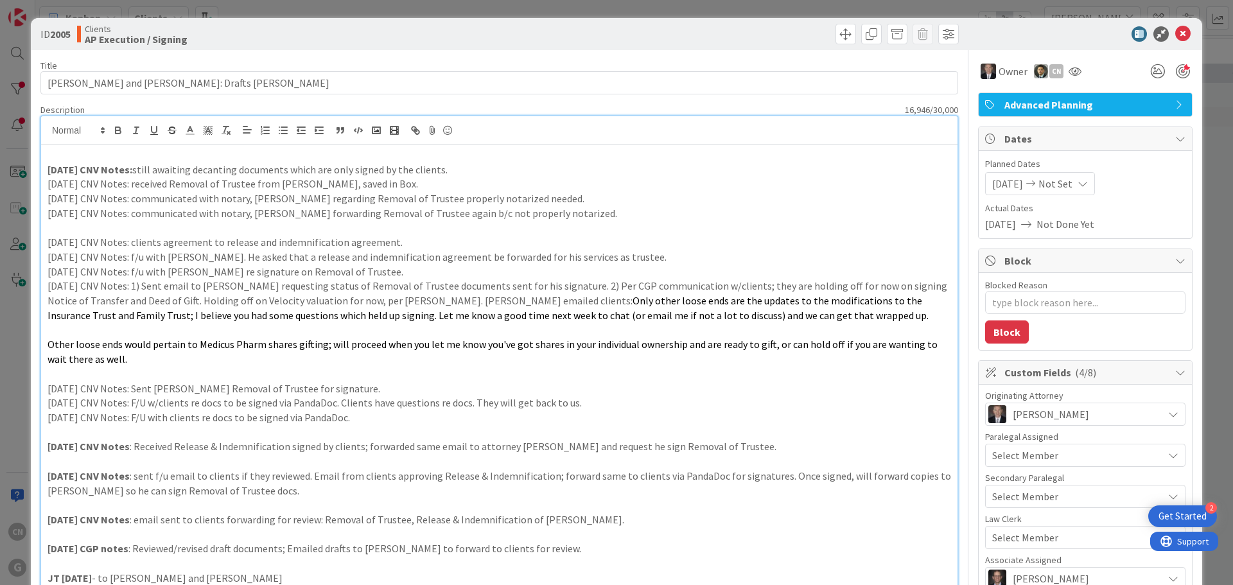
click at [71, 428] on p at bounding box center [499, 432] width 903 height 15
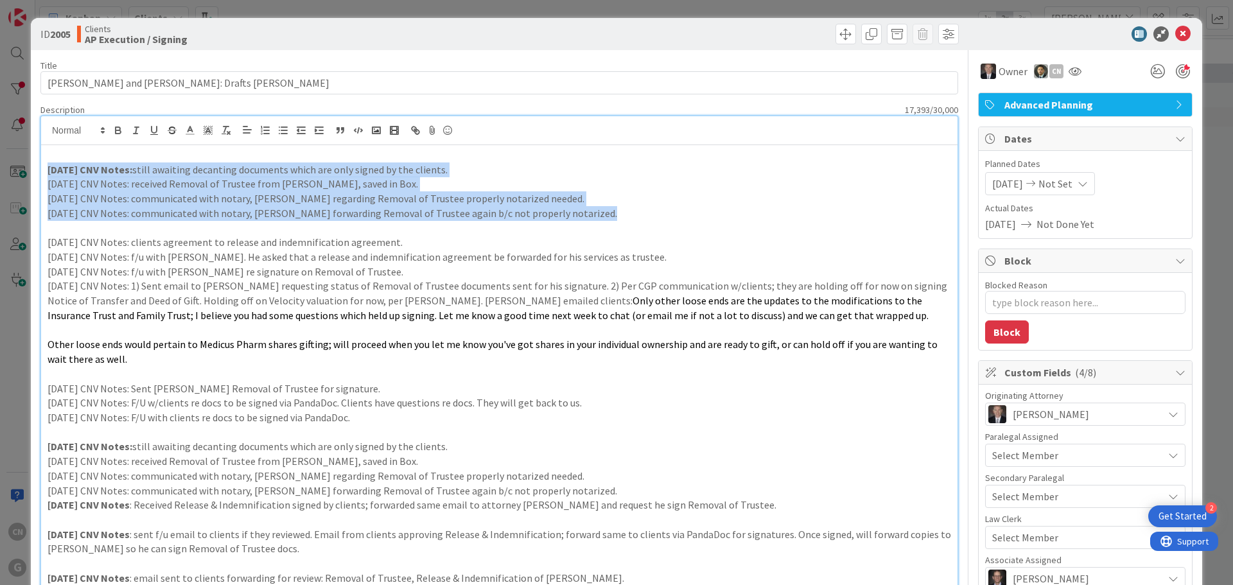
drag, startPoint x: 595, startPoint y: 217, endPoint x: 10, endPoint y: 173, distance: 587.1
click at [10, 173] on div "ID 2005 Clients AP Execution / Signing Title 40 / 128 [PERSON_NAME] and [PERSON…" at bounding box center [616, 292] width 1233 height 585
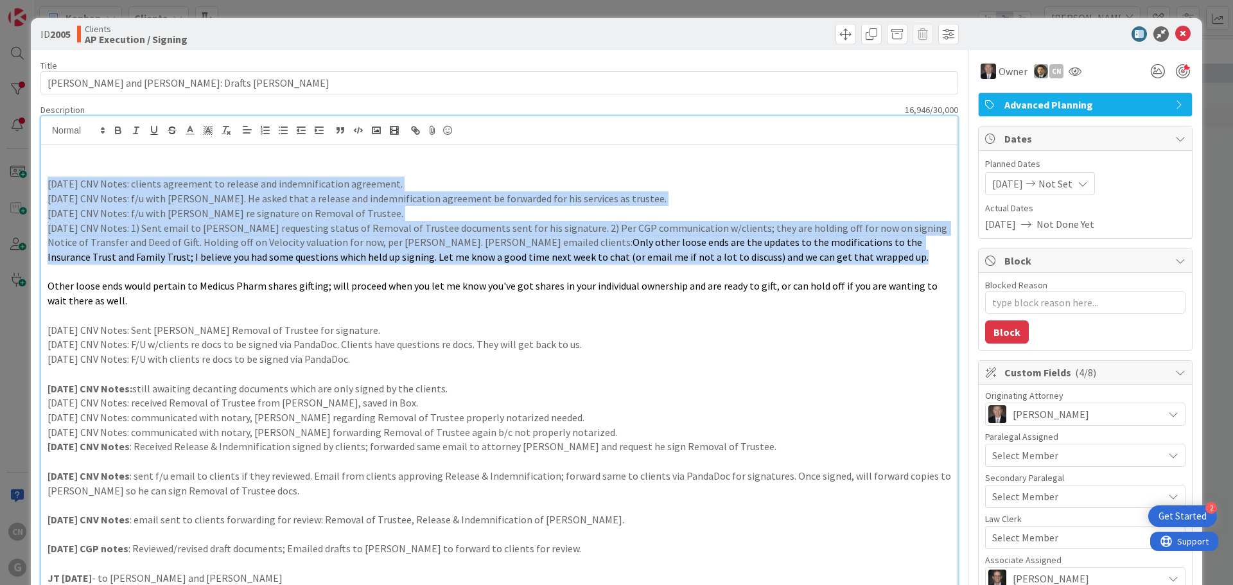
drag, startPoint x: 46, startPoint y: 184, endPoint x: 838, endPoint y: 260, distance: 795.2
copy div "[DATE] CNV Notes: clients agreement to release and indemnification agreement. […"
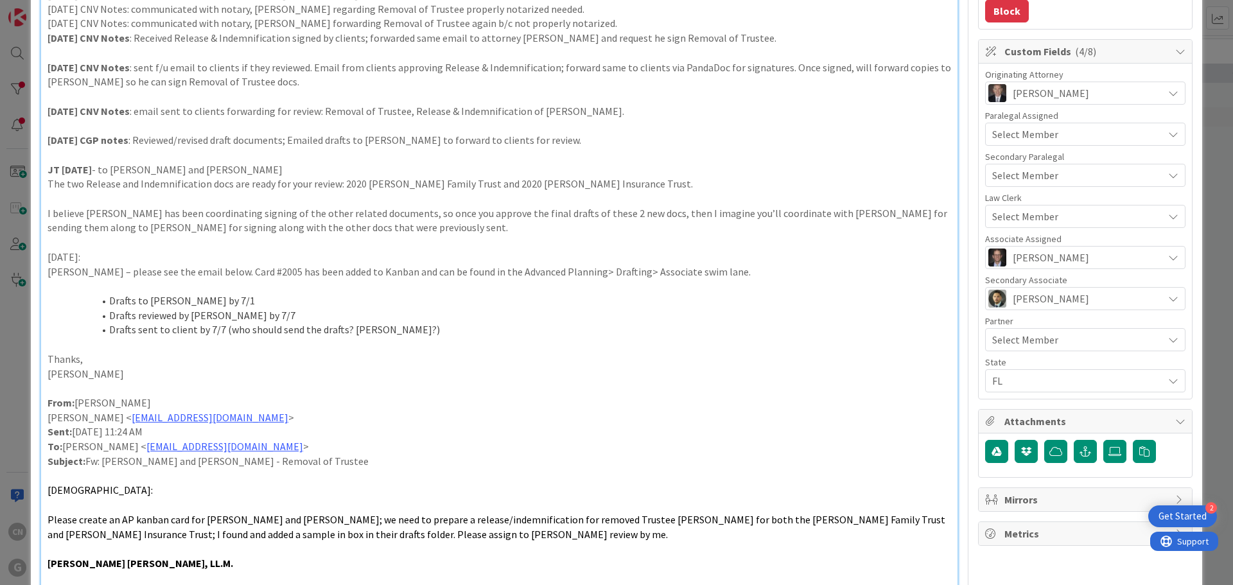
scroll to position [320, 0]
click at [66, 239] on p at bounding box center [499, 243] width 903 height 15
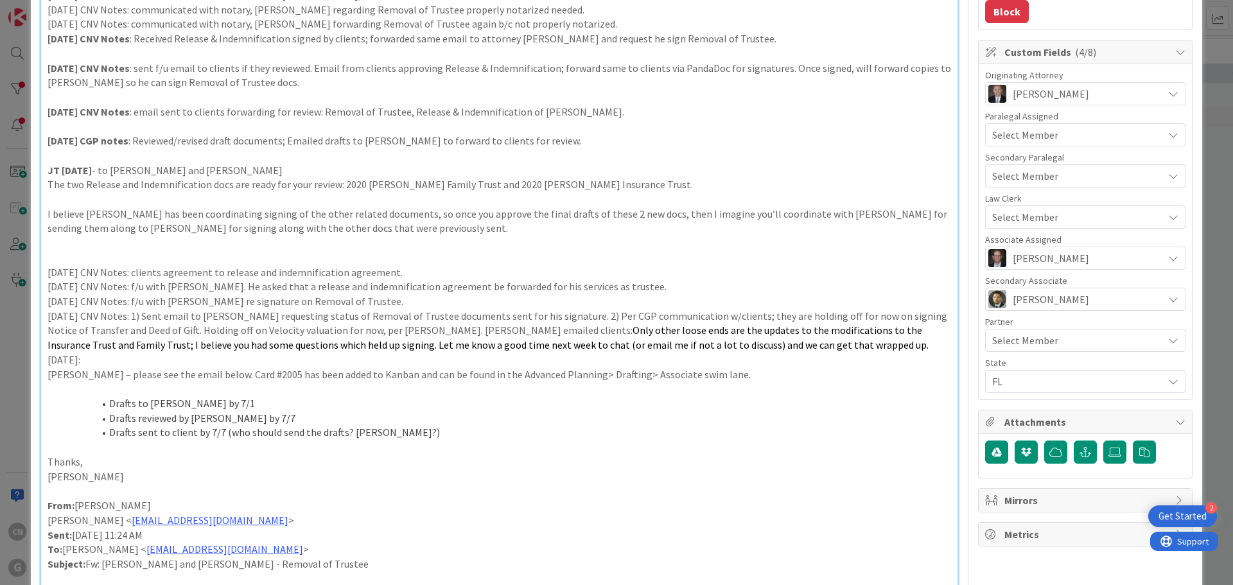
click at [48, 355] on p "[DATE]:" at bounding box center [499, 359] width 903 height 15
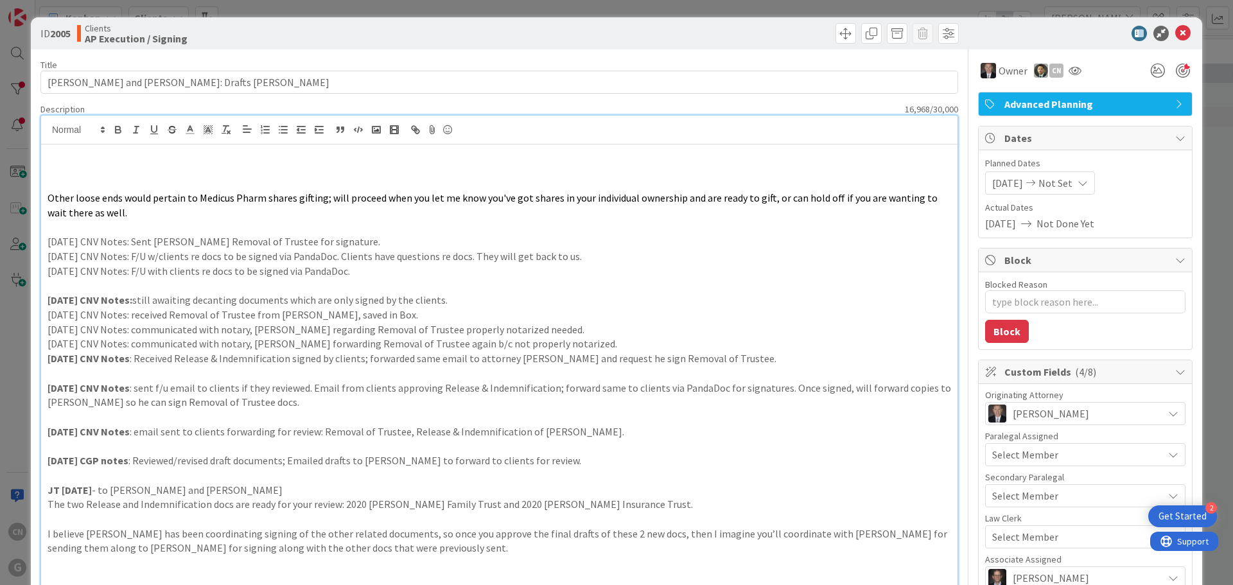
scroll to position [0, 0]
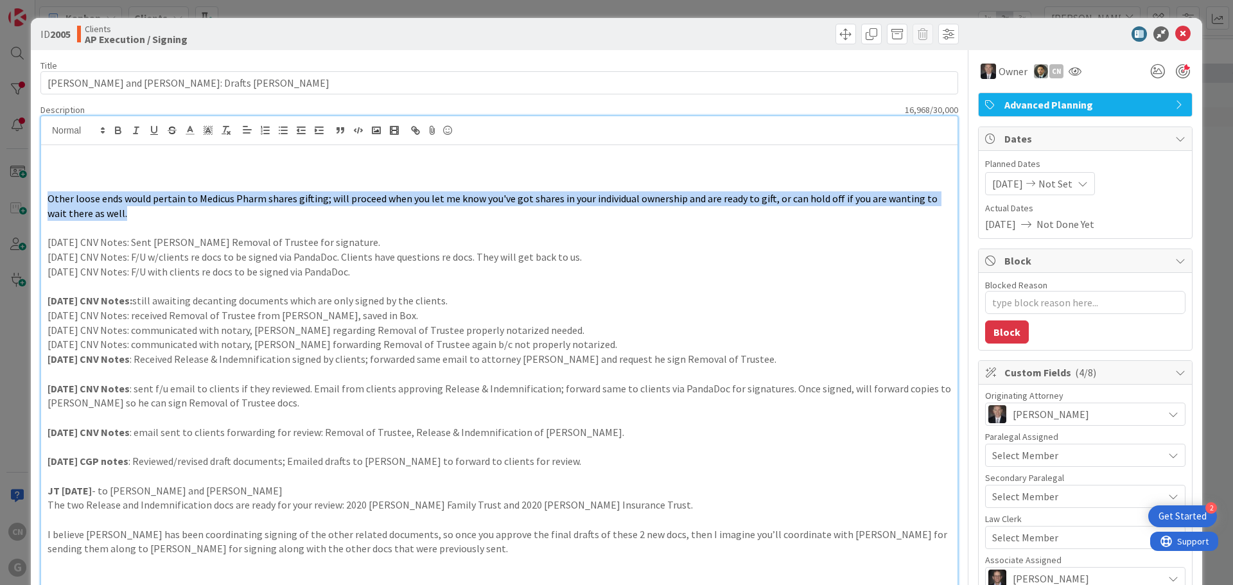
drag, startPoint x: 112, startPoint y: 214, endPoint x: 49, endPoint y: 193, distance: 66.4
click at [49, 193] on p "Other loose ends would pertain to Medicus Pharm shares gifting; will proceed wh…" at bounding box center [499, 205] width 903 height 29
copy span "Other loose ends would pertain to Medicus Pharm shares gifting; will proceed wh…"
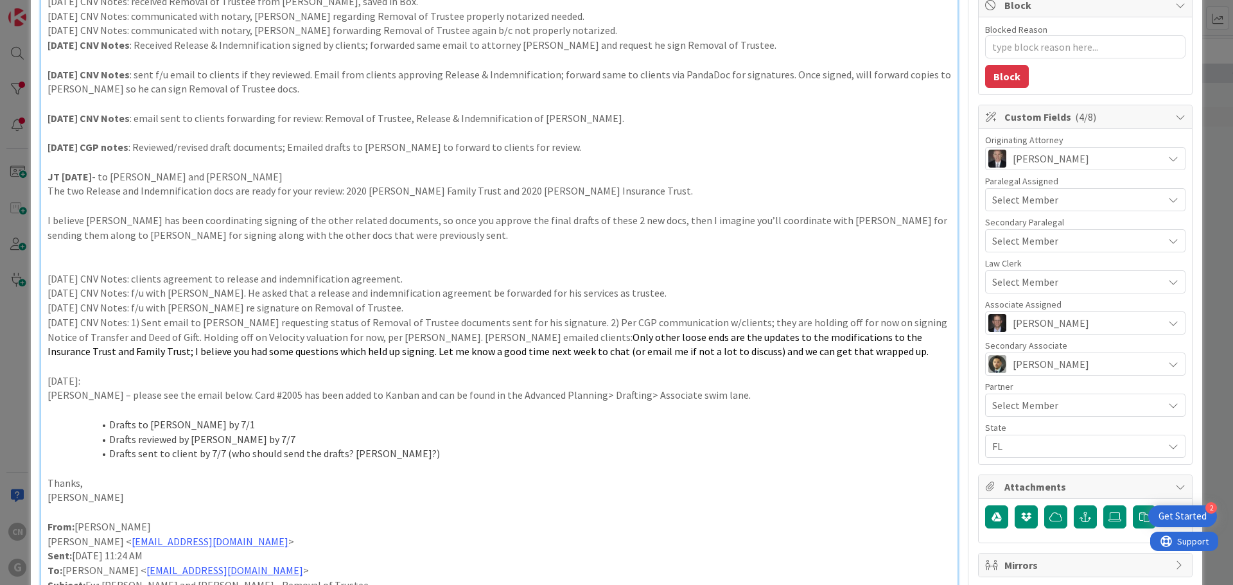
scroll to position [256, 0]
click at [824, 357] on p "[DATE] CNV Notes: 1) Sent email to [PERSON_NAME] requesting status of Removal o…" at bounding box center [499, 337] width 903 height 44
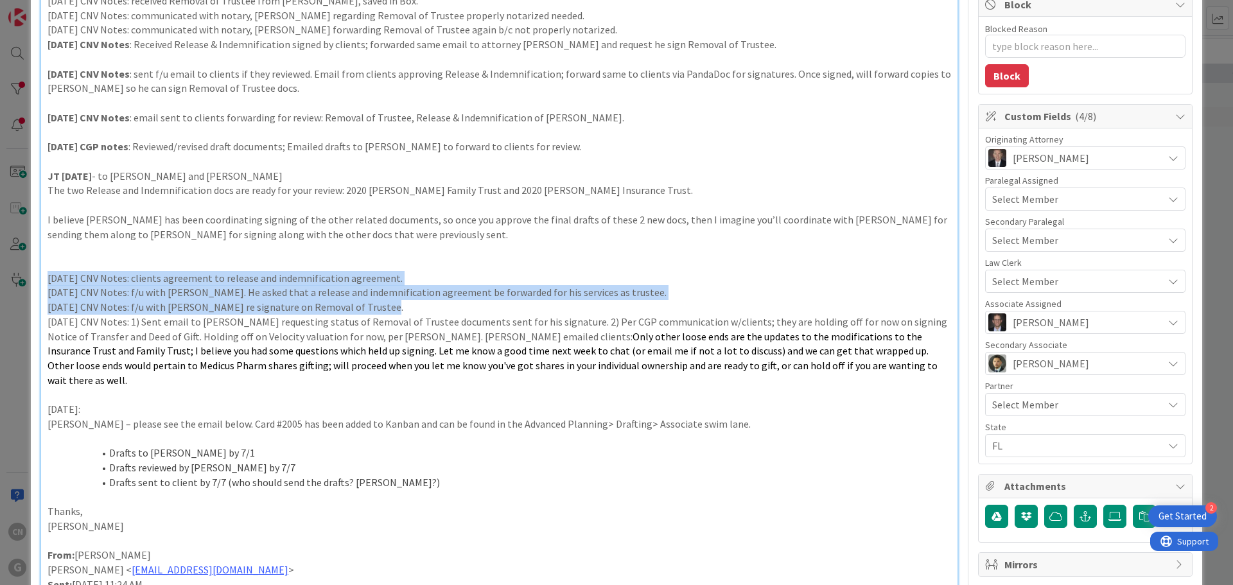
drag, startPoint x: 47, startPoint y: 275, endPoint x: 636, endPoint y: 305, distance: 590.1
copy div "[DATE] CNV Notes: clients agreement to release and indemnification agreement. […"
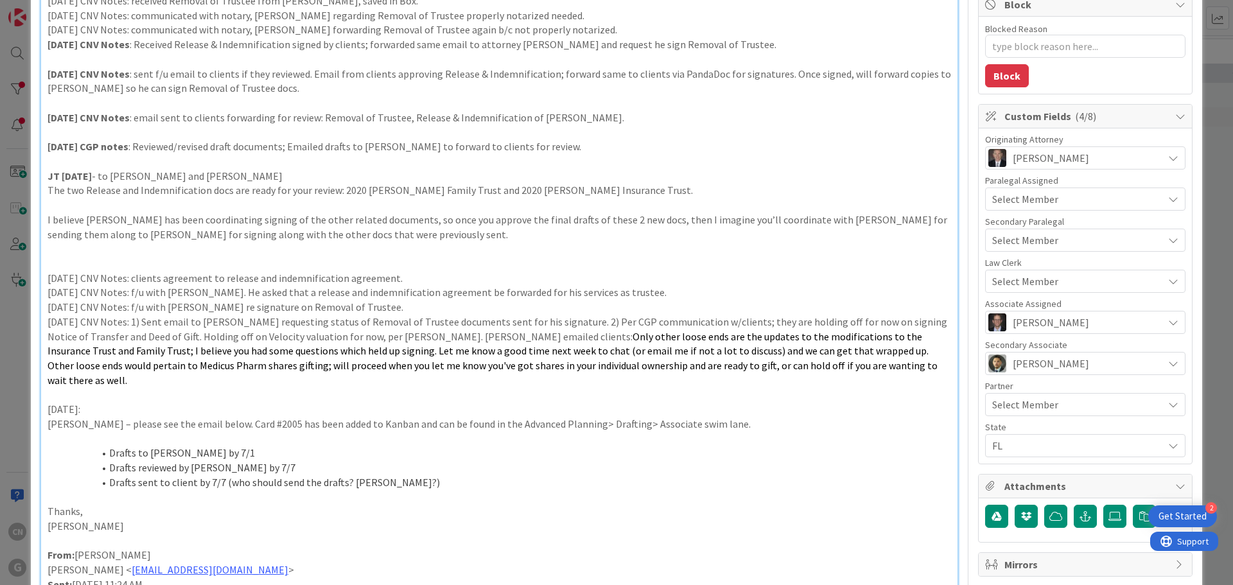
click at [417, 519] on p "[PERSON_NAME]" at bounding box center [499, 526] width 903 height 15
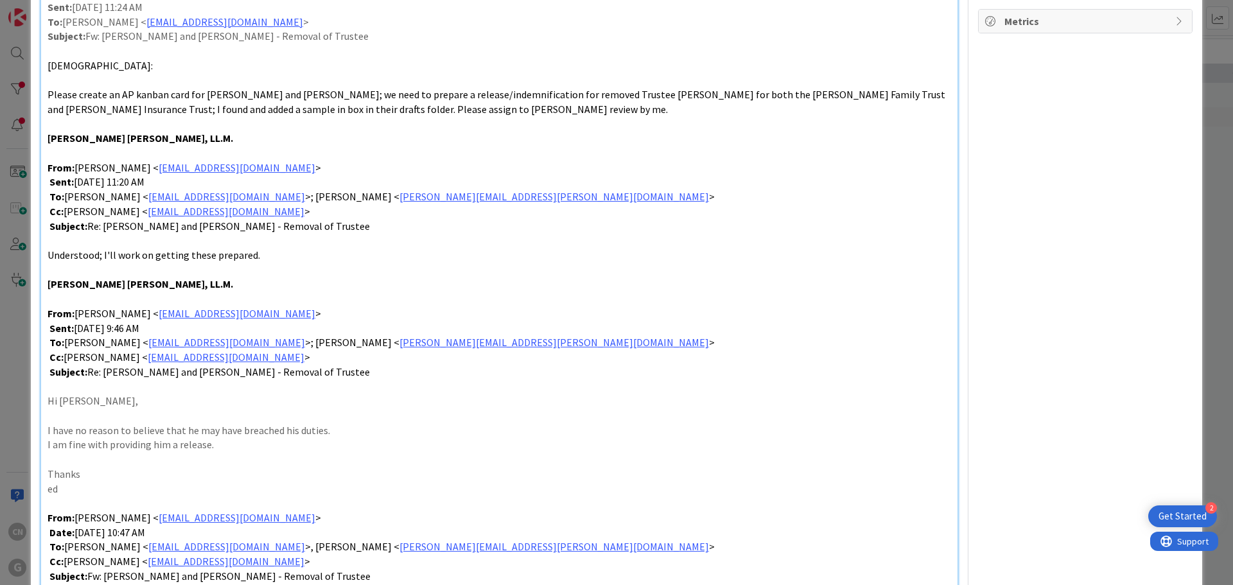
scroll to position [834, 0]
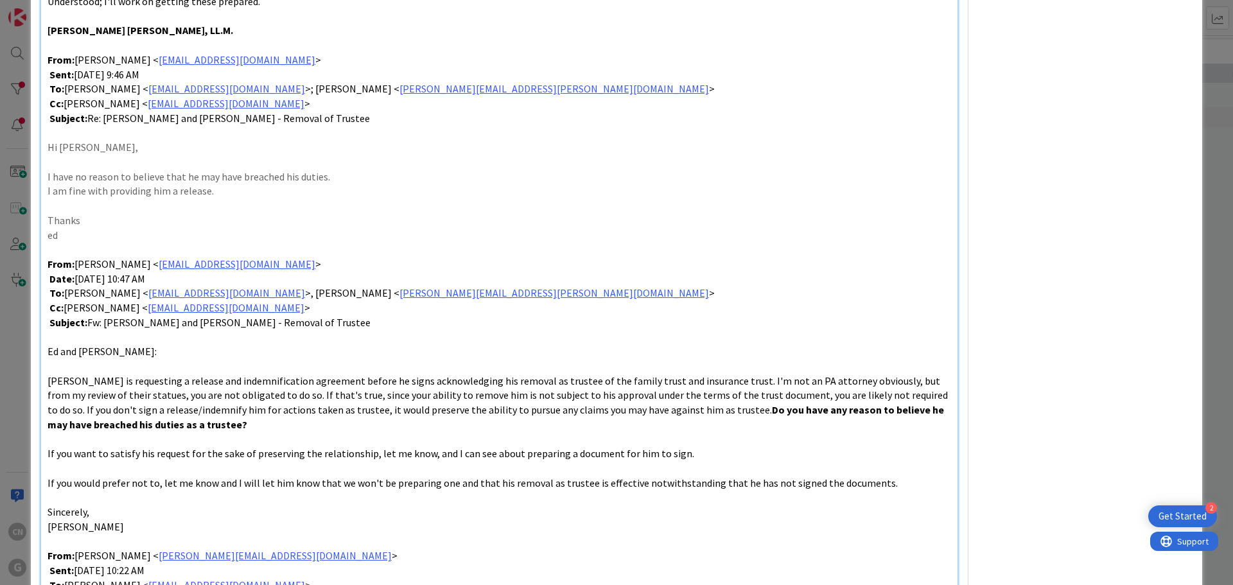
click at [74, 257] on p "From: [PERSON_NAME] < [EMAIL_ADDRESS][DOMAIN_NAME] >" at bounding box center [499, 264] width 903 height 15
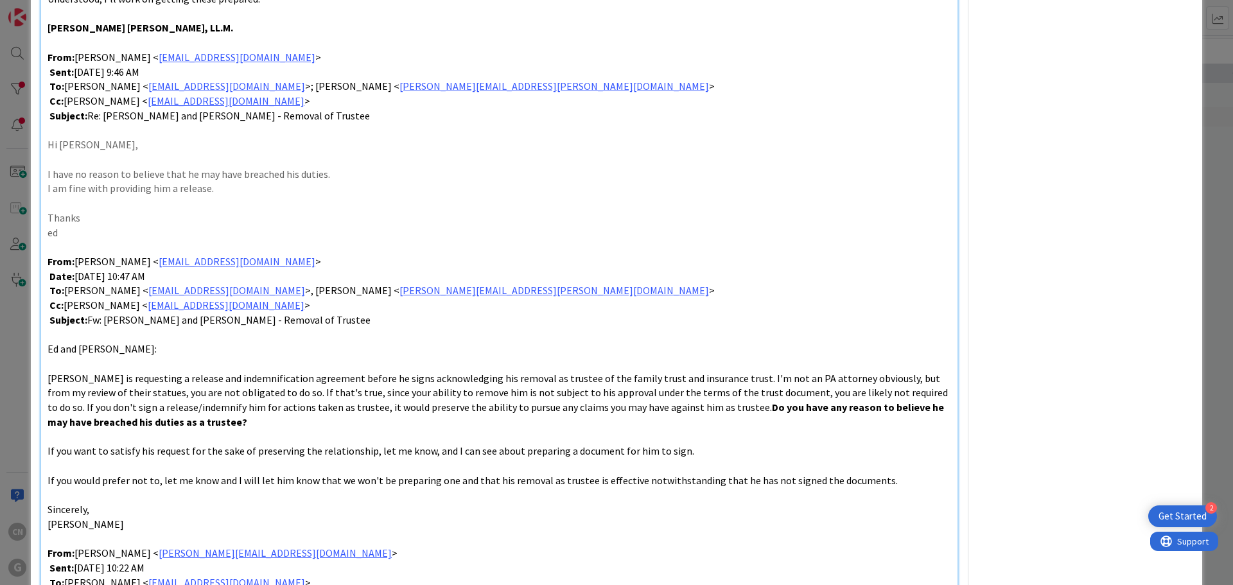
scroll to position [1090, 0]
click at [49, 239] on p at bounding box center [499, 246] width 903 height 15
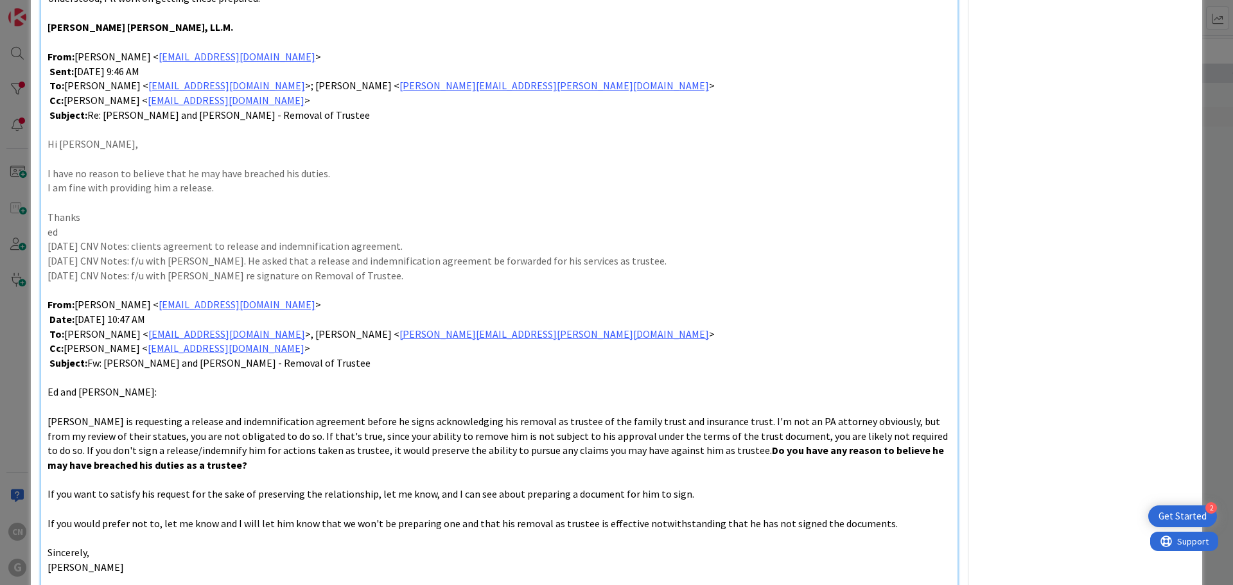
click at [46, 232] on div "[DATE] CNV Notes: Sent [PERSON_NAME] Removal of Trustee for signature. [DATE] C…" at bounding box center [499, 54] width 916 height 1999
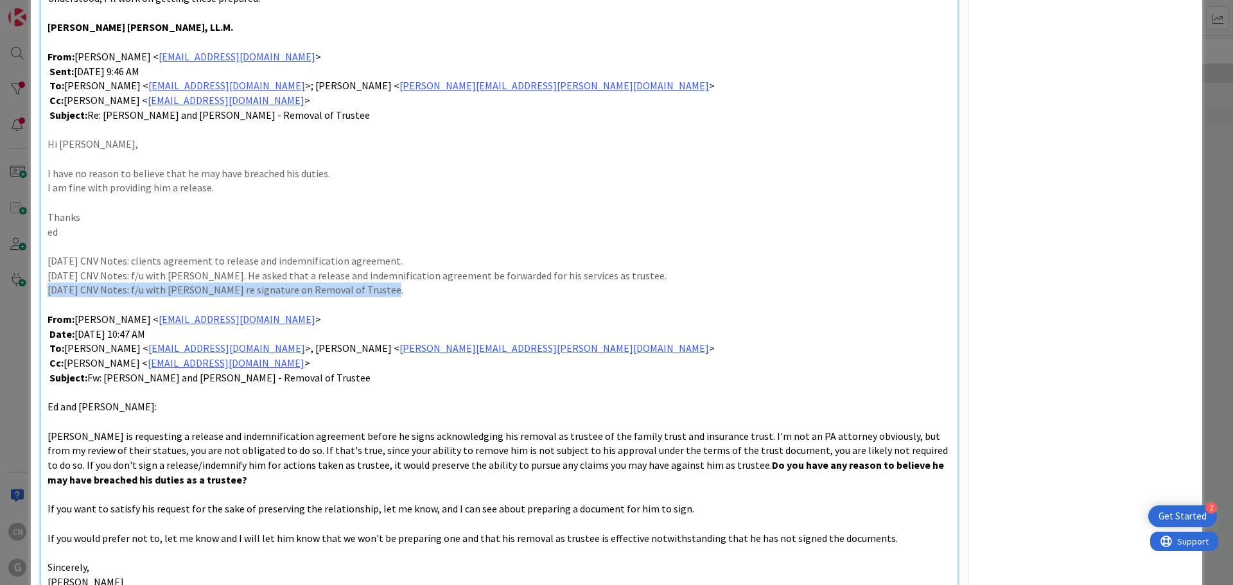
drag, startPoint x: 378, startPoint y: 279, endPoint x: 36, endPoint y: 280, distance: 342.2
copy p "[DATE] CNV Notes: f/u with [PERSON_NAME] re signature on Removal of Trustee."
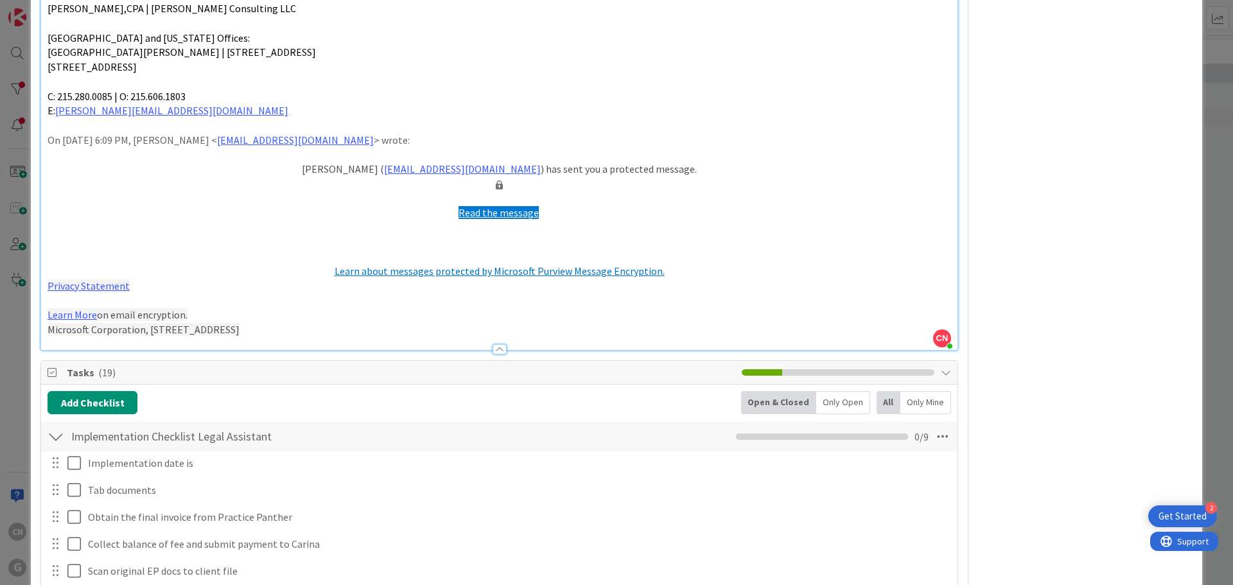
scroll to position [1796, 0]
click at [439, 321] on p "Microsoft Corporation, [STREET_ADDRESS]" at bounding box center [499, 328] width 903 height 15
click at [371, 335] on div at bounding box center [499, 341] width 916 height 13
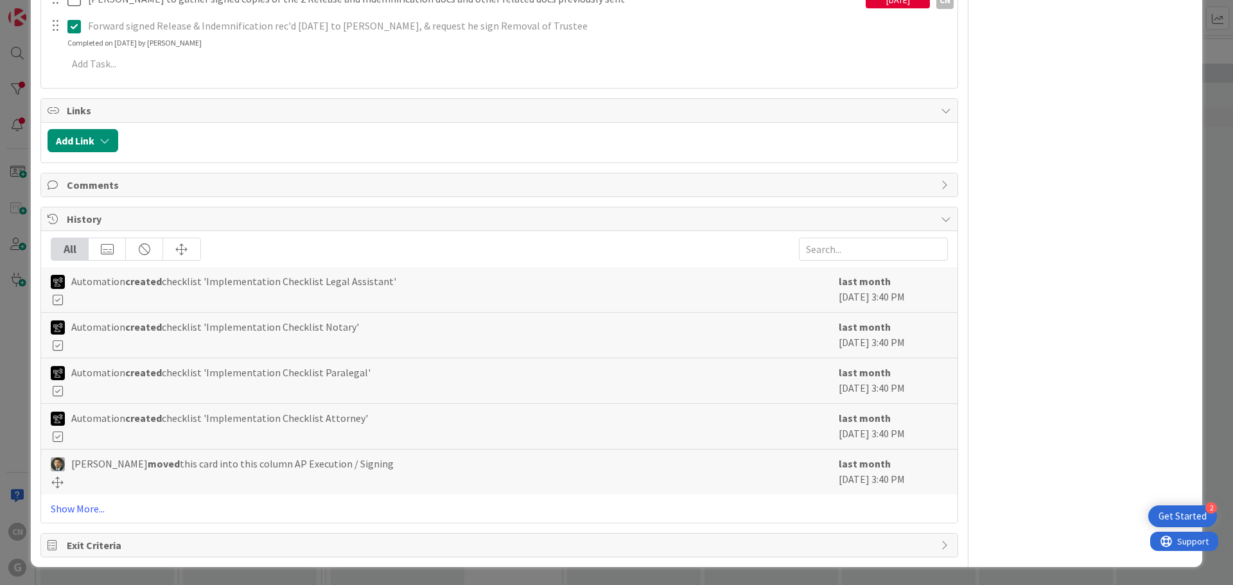
scroll to position [1052, 0]
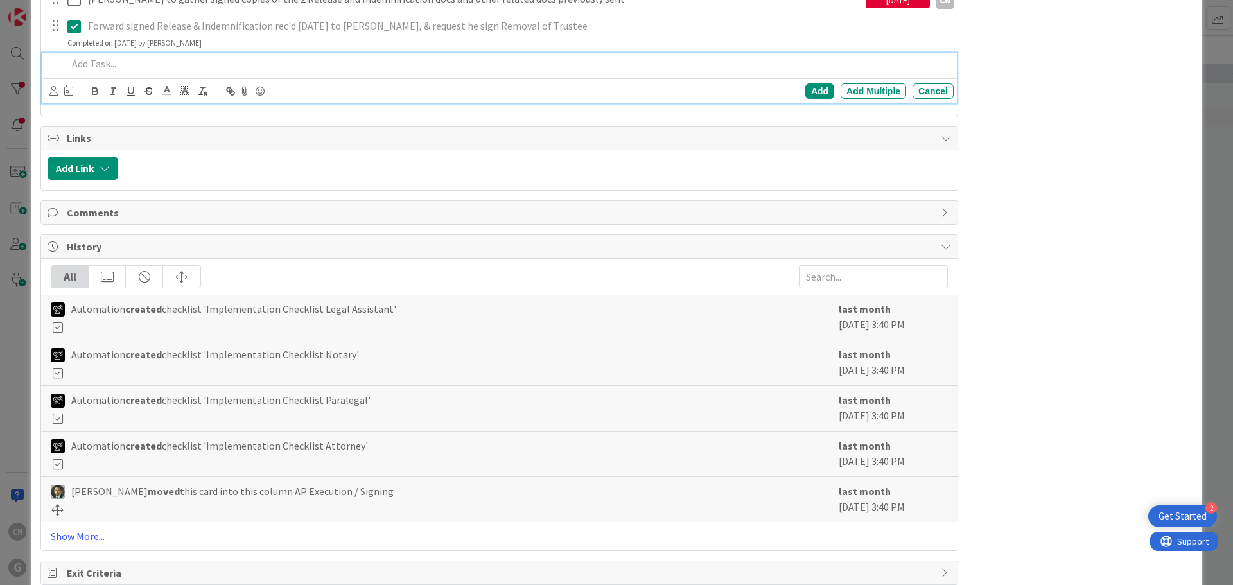
click at [473, 72] on div at bounding box center [507, 64] width 891 height 22
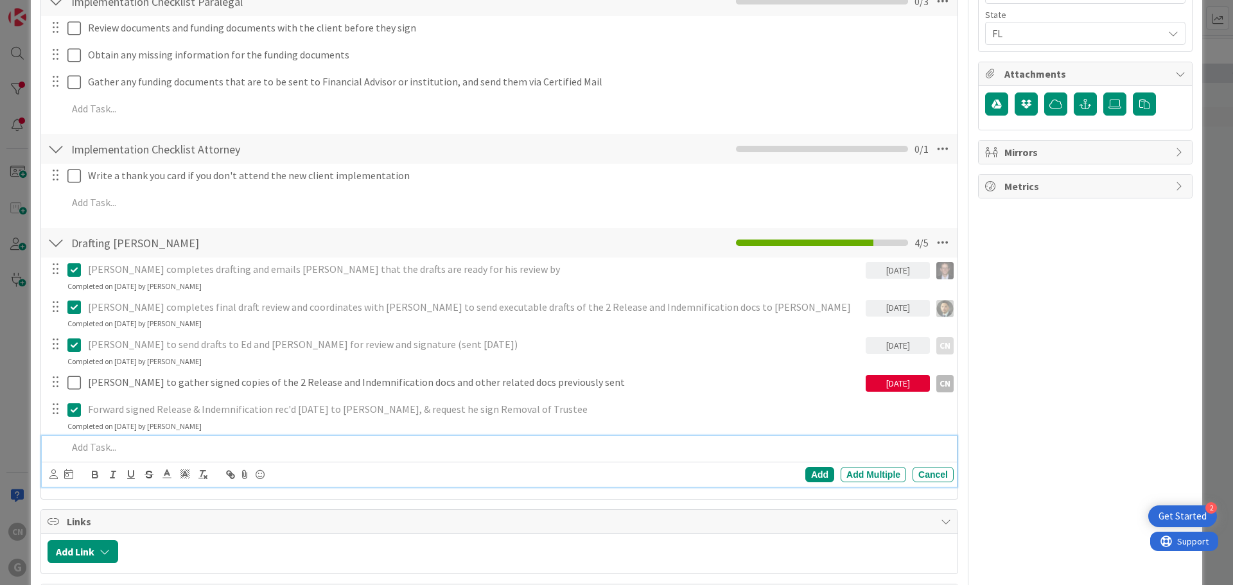
scroll to position [668, 0]
click at [268, 137] on div "Implementation Checklist Attorney Checklist Name 33 / 64 Implementation Checkli…" at bounding box center [499, 150] width 916 height 30
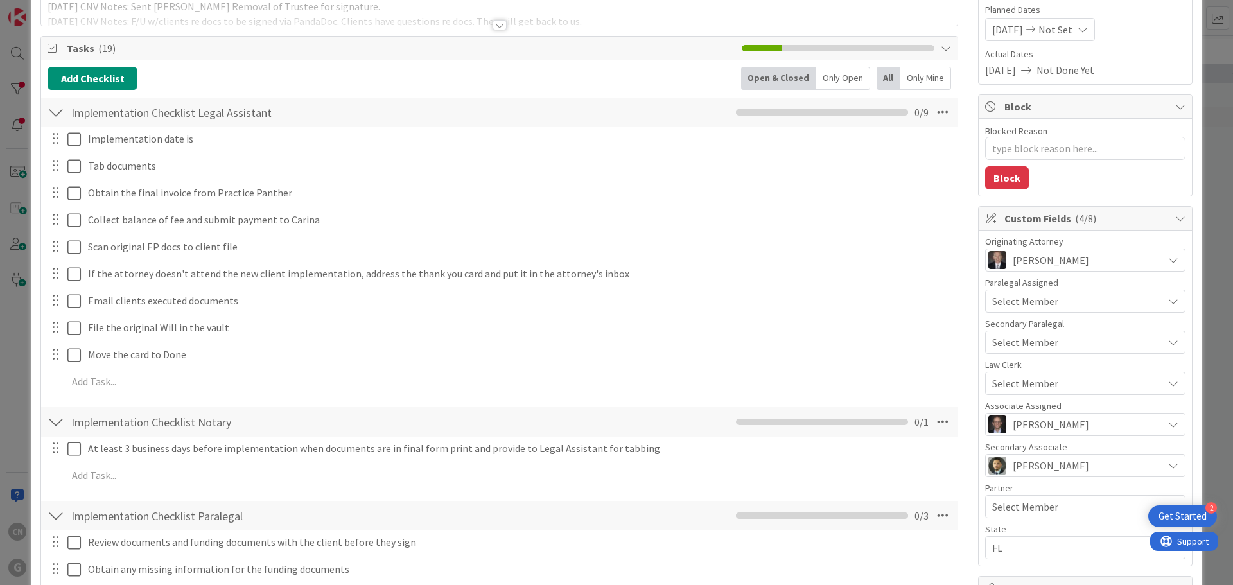
scroll to position [0, 0]
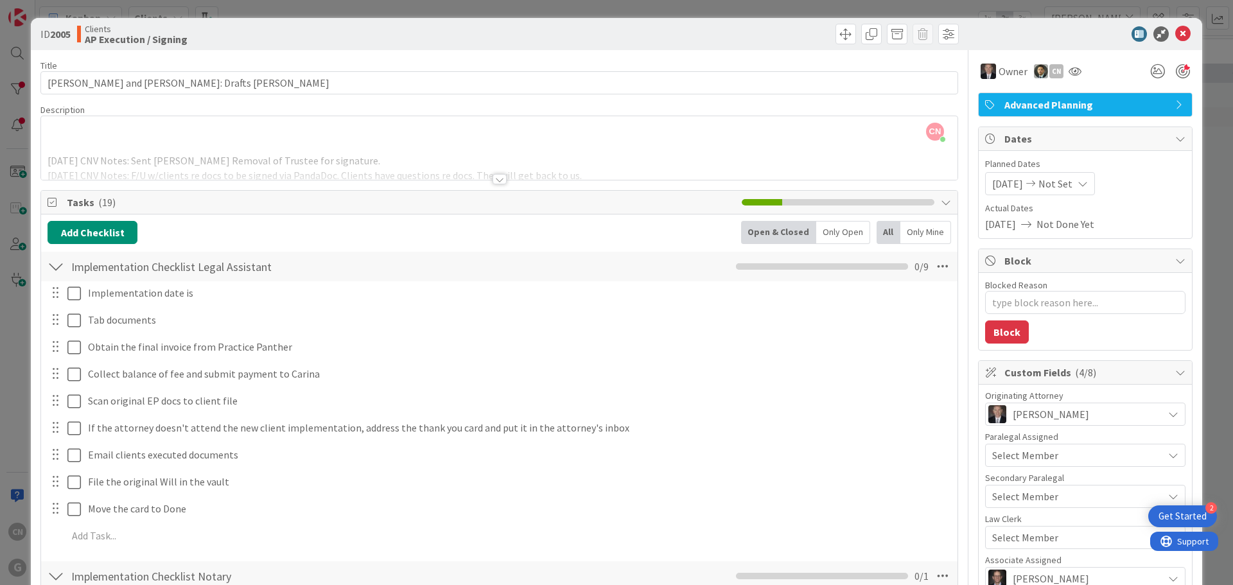
click at [492, 180] on div at bounding box center [499, 179] width 14 height 10
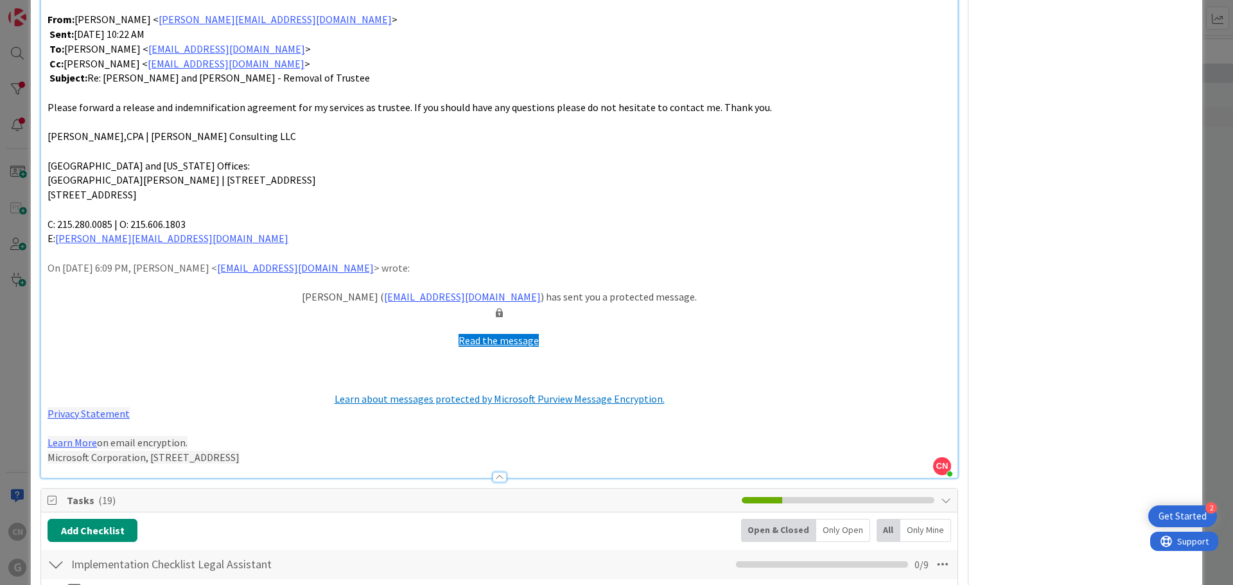
scroll to position [1667, 0]
click at [335, 449] on p "Microsoft Corporation, [STREET_ADDRESS]" at bounding box center [499, 456] width 903 height 15
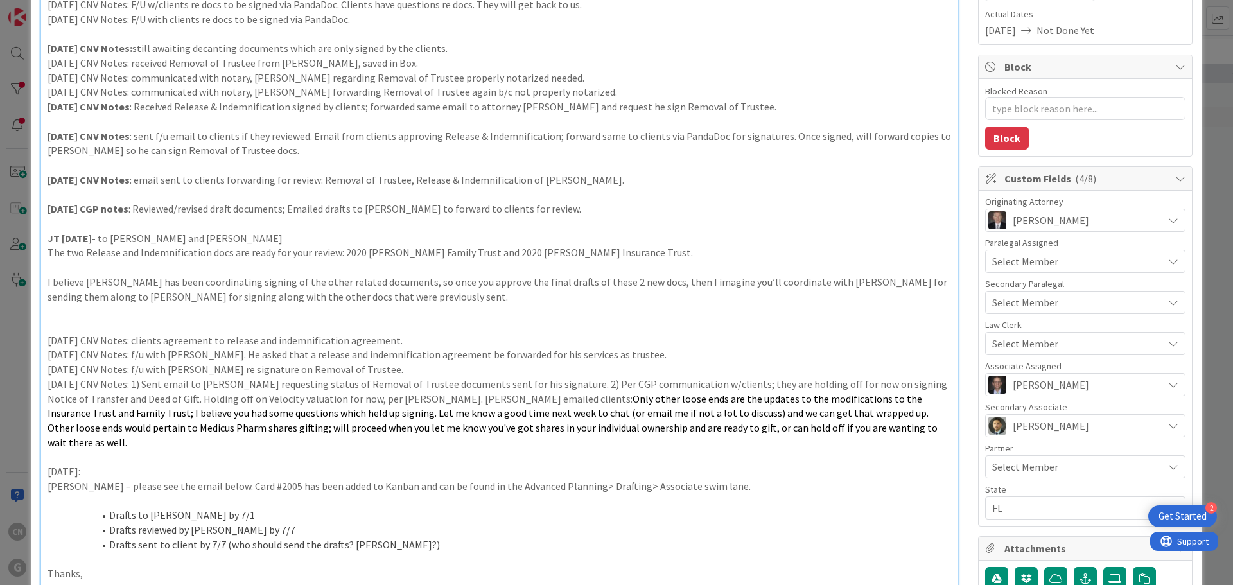
scroll to position [191, 0]
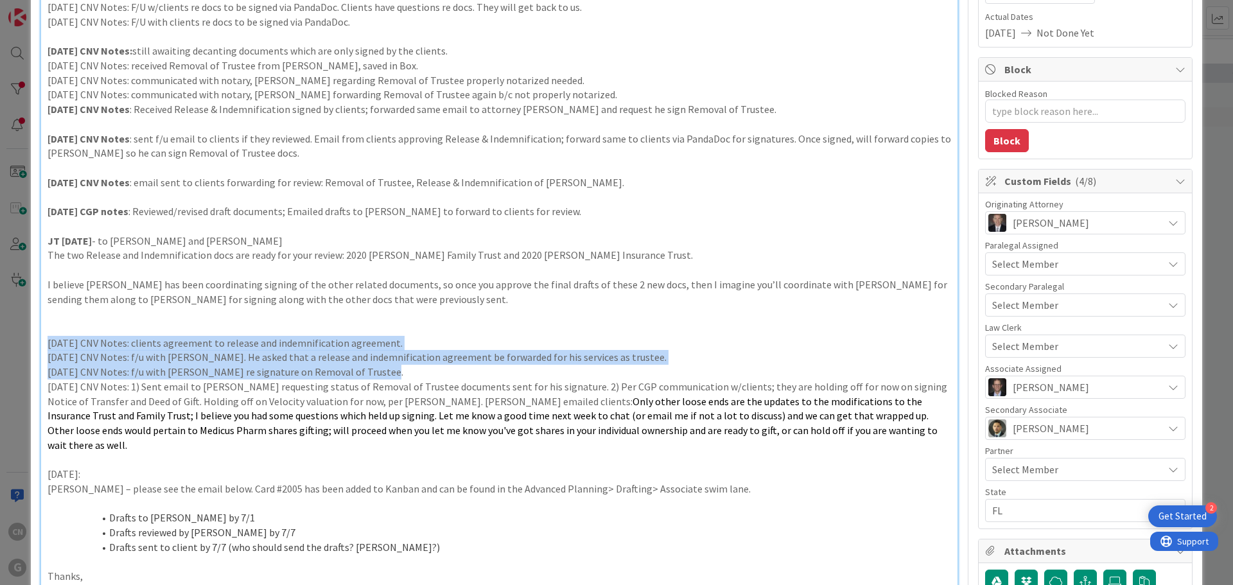
drag, startPoint x: 376, startPoint y: 375, endPoint x: 35, endPoint y: 346, distance: 341.5
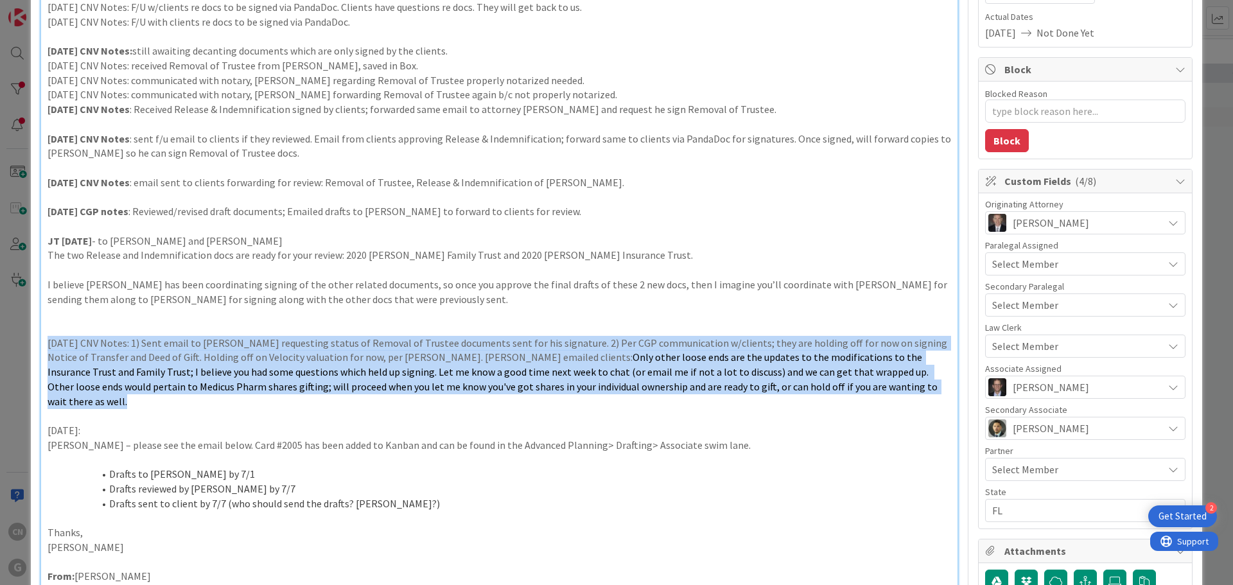
drag, startPoint x: 46, startPoint y: 345, endPoint x: 873, endPoint y: 392, distance: 828.8
copy p "[DATE] CNV Notes: 1) Sent email to [PERSON_NAME] requesting status of Removal o…"
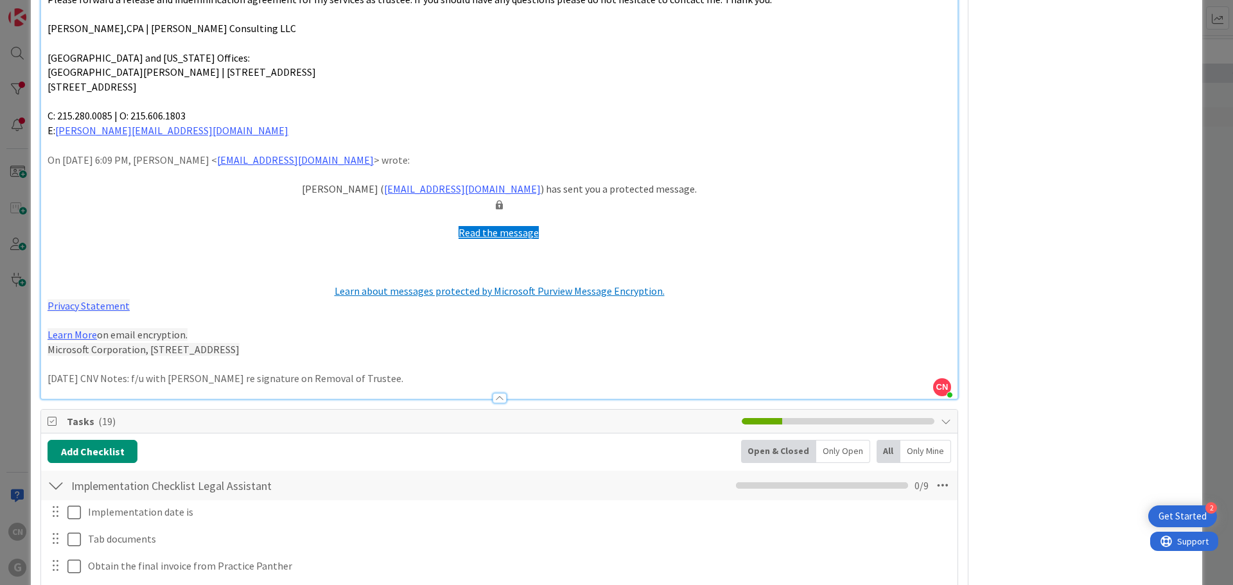
scroll to position [1731, 0]
click at [409, 370] on p "[DATE] CNV Notes: f/u with [PERSON_NAME] re signature on Removal of Trustee." at bounding box center [499, 377] width 903 height 15
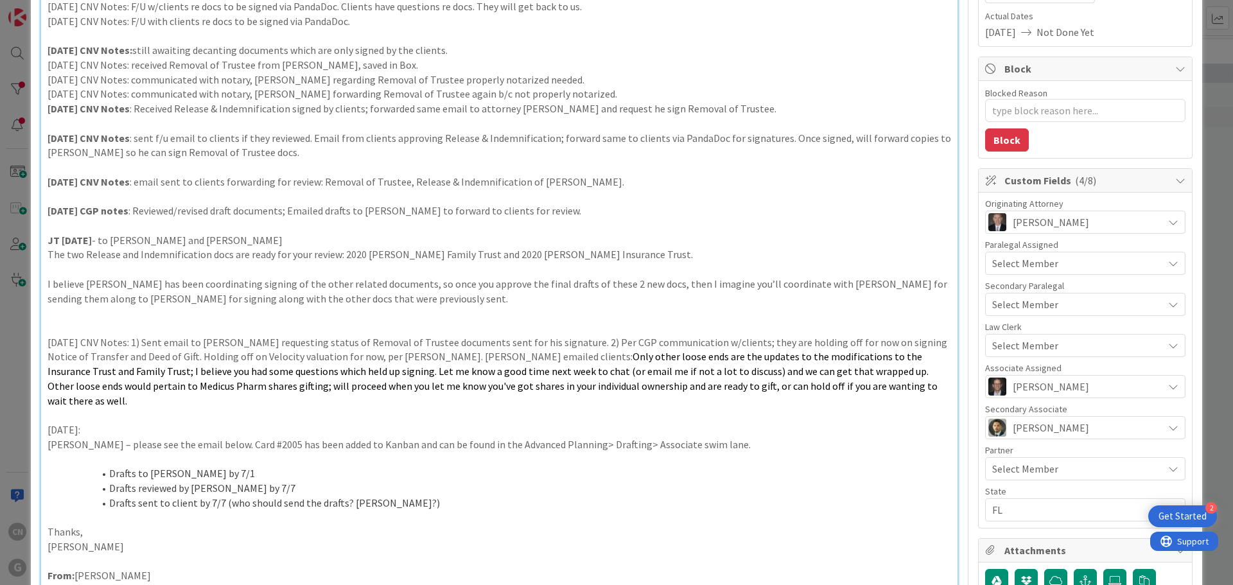
scroll to position [191, 0]
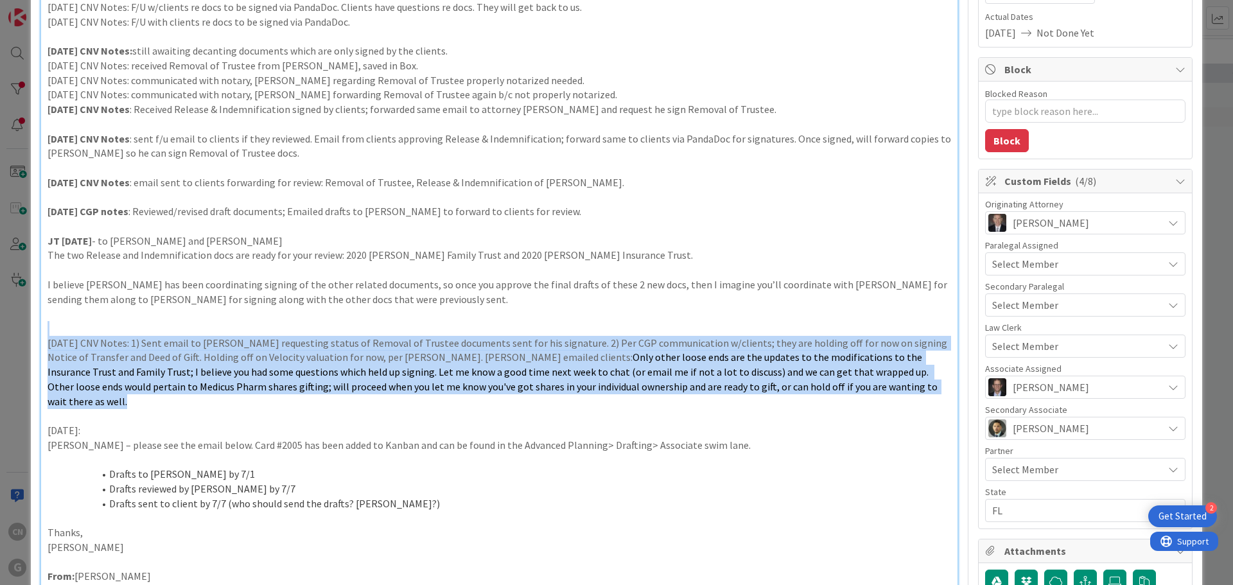
drag, startPoint x: 855, startPoint y: 390, endPoint x: 57, endPoint y: 324, distance: 800.7
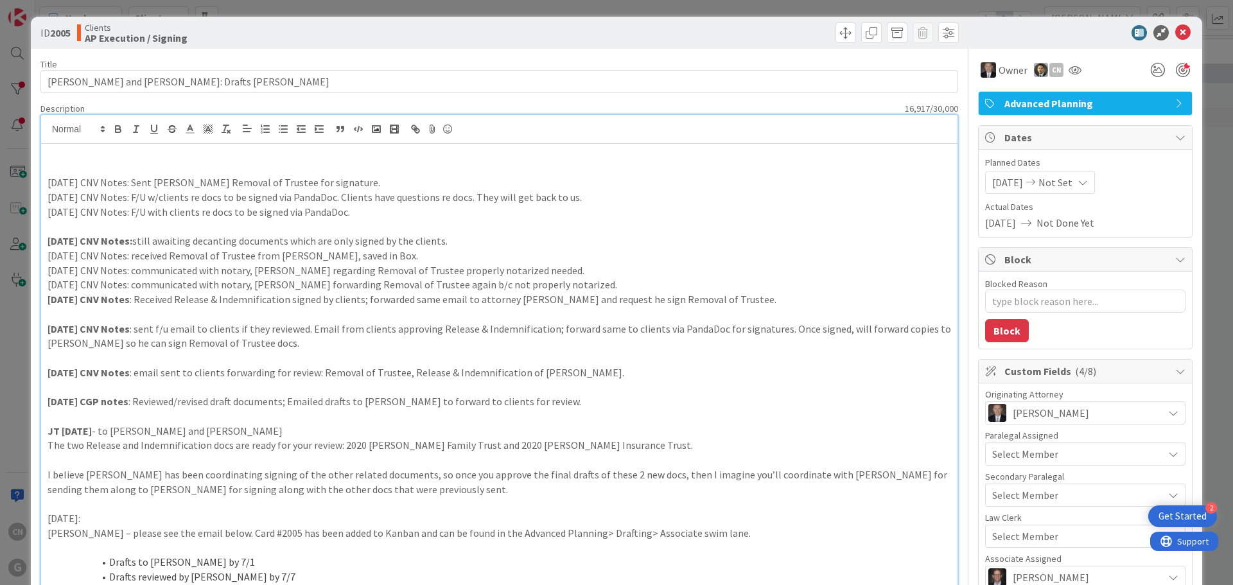
scroll to position [0, 0]
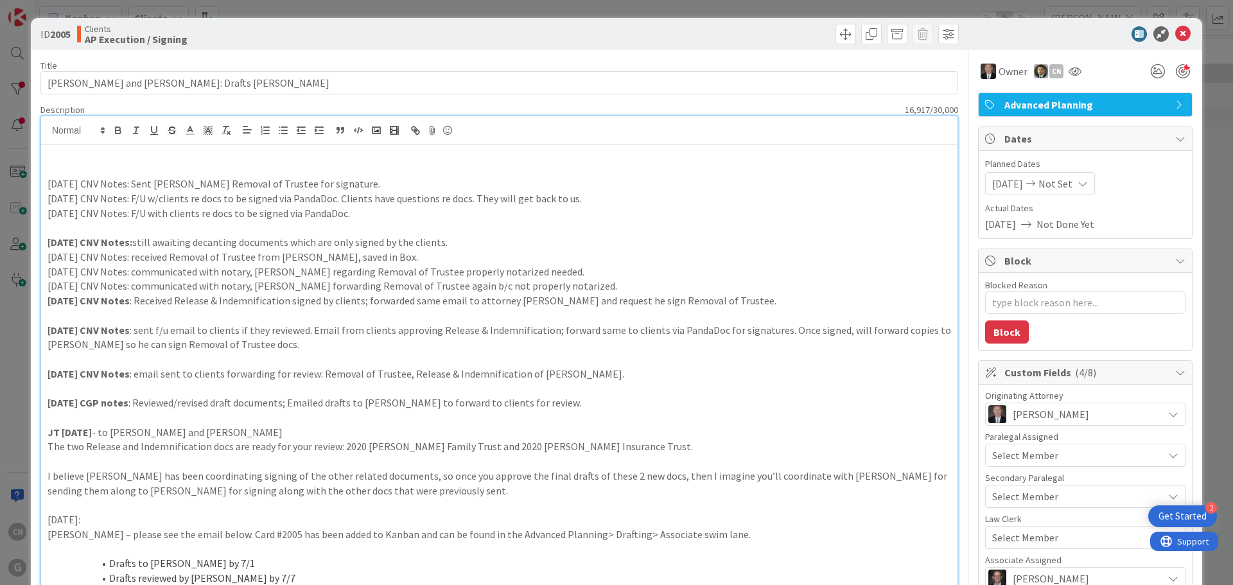
drag, startPoint x: 355, startPoint y: 214, endPoint x: 49, endPoint y: 186, distance: 307.6
copy div "[DATE] CNV Notes: Sent [PERSON_NAME] Removal of Trustee for signature. [DATE] C…"
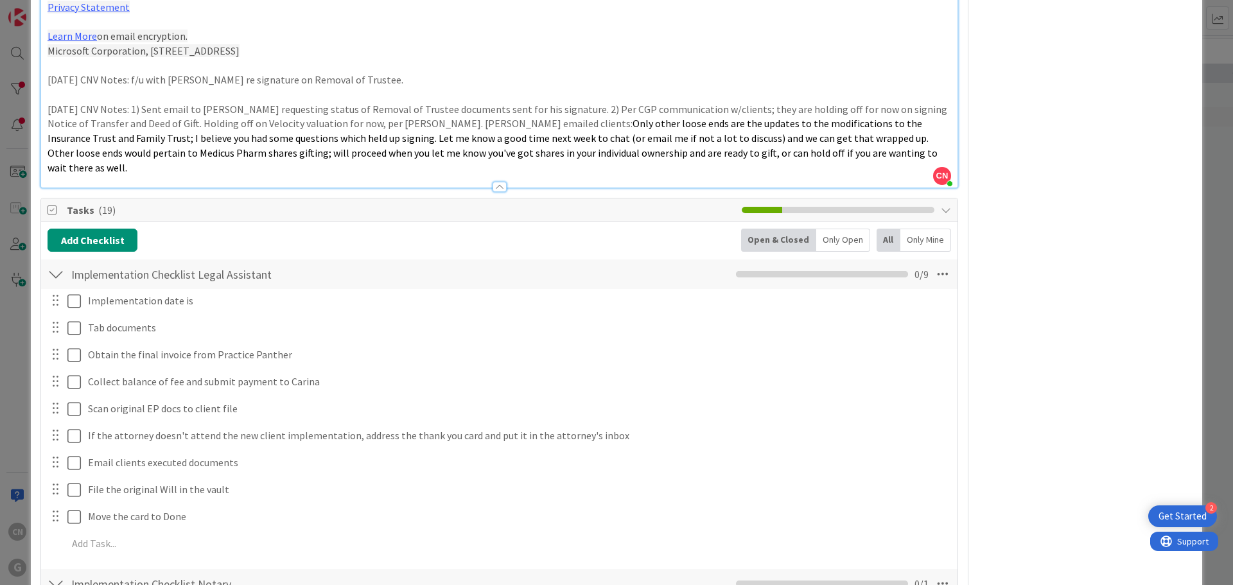
scroll to position [1927, 0]
click at [565, 156] on span "Only other loose ends are the updates to the modifications to the Insurance Tru…" at bounding box center [494, 145] width 892 height 56
click at [862, 158] on p "[DATE] CNV Notes: 1) Sent email to [PERSON_NAME] requesting status of Removal o…" at bounding box center [499, 139] width 903 height 73
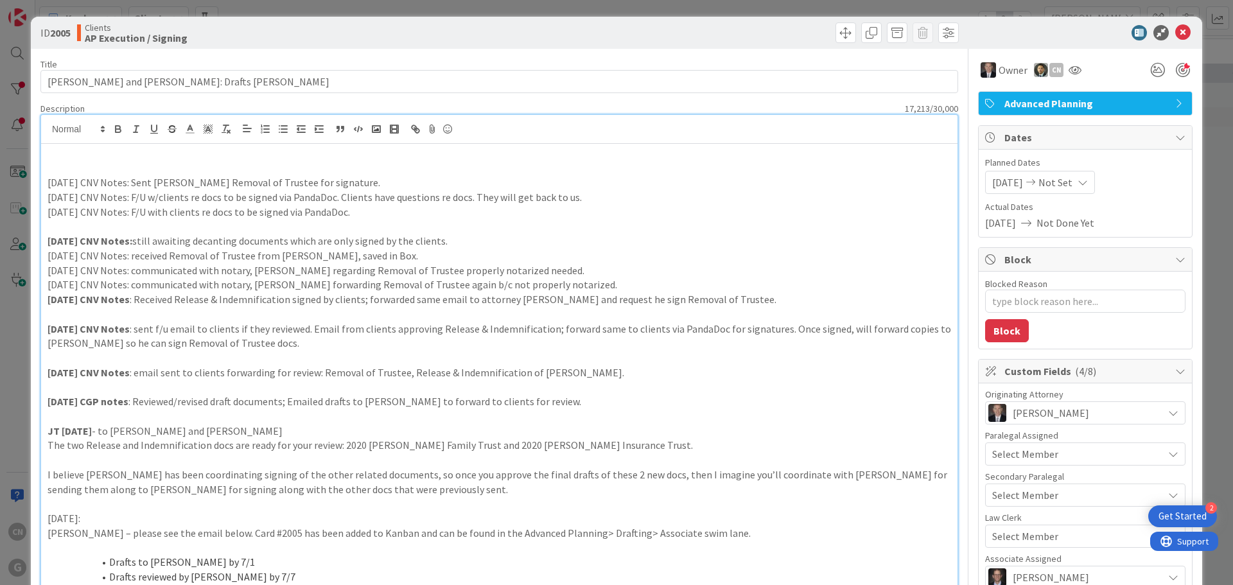
scroll to position [0, 0]
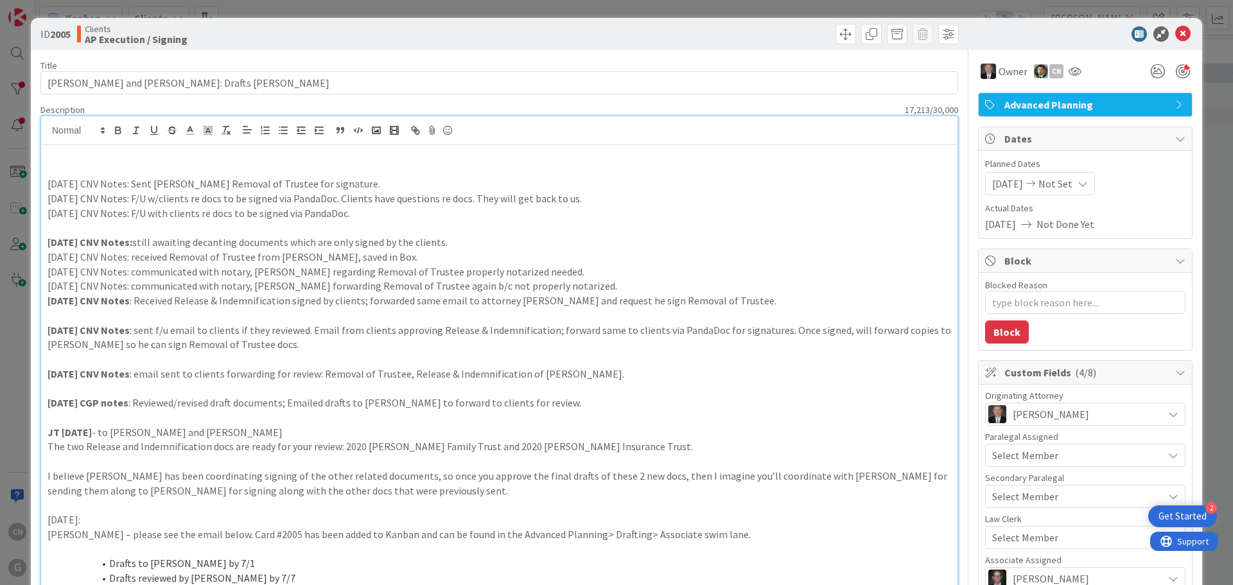
drag, startPoint x: 338, startPoint y: 215, endPoint x: 47, endPoint y: 178, distance: 293.8
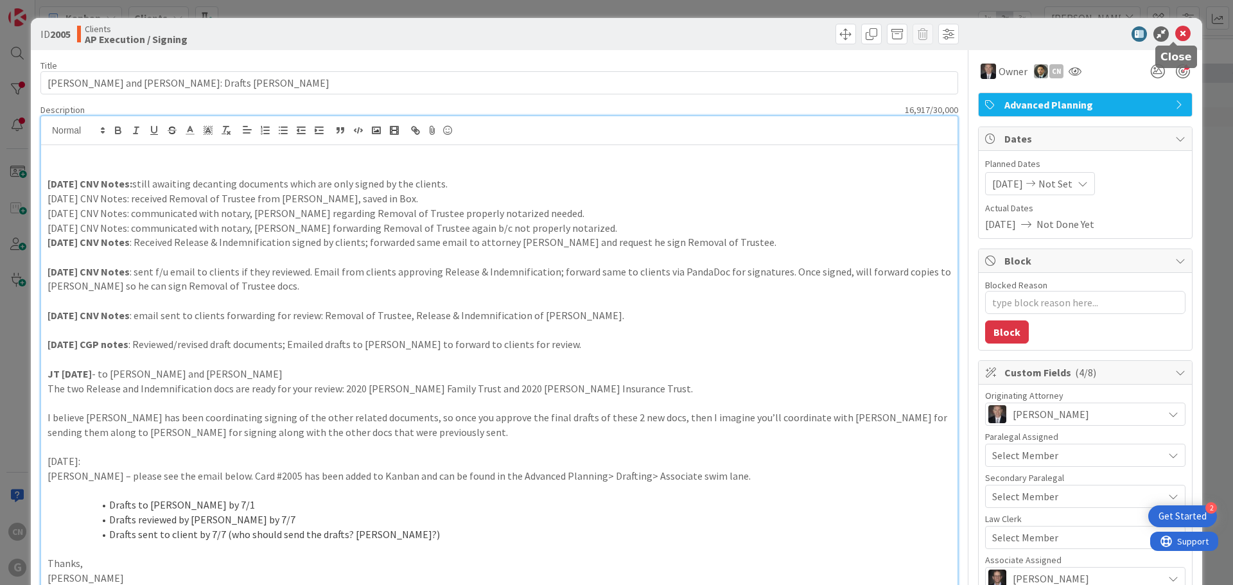
click at [1175, 34] on icon at bounding box center [1182, 33] width 15 height 15
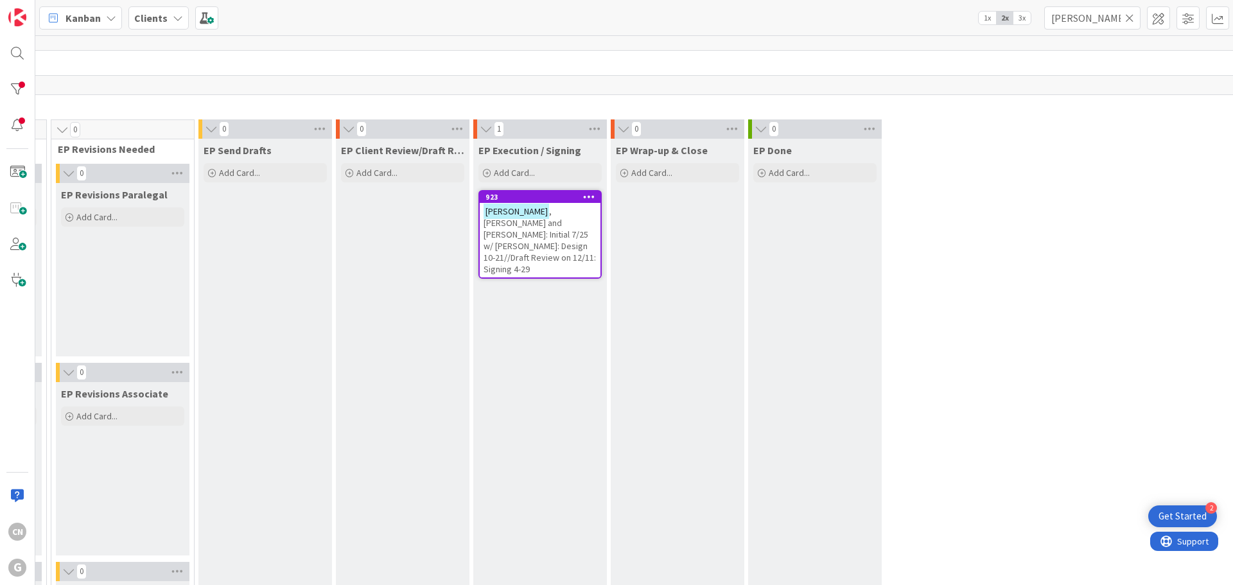
scroll to position [0, 422]
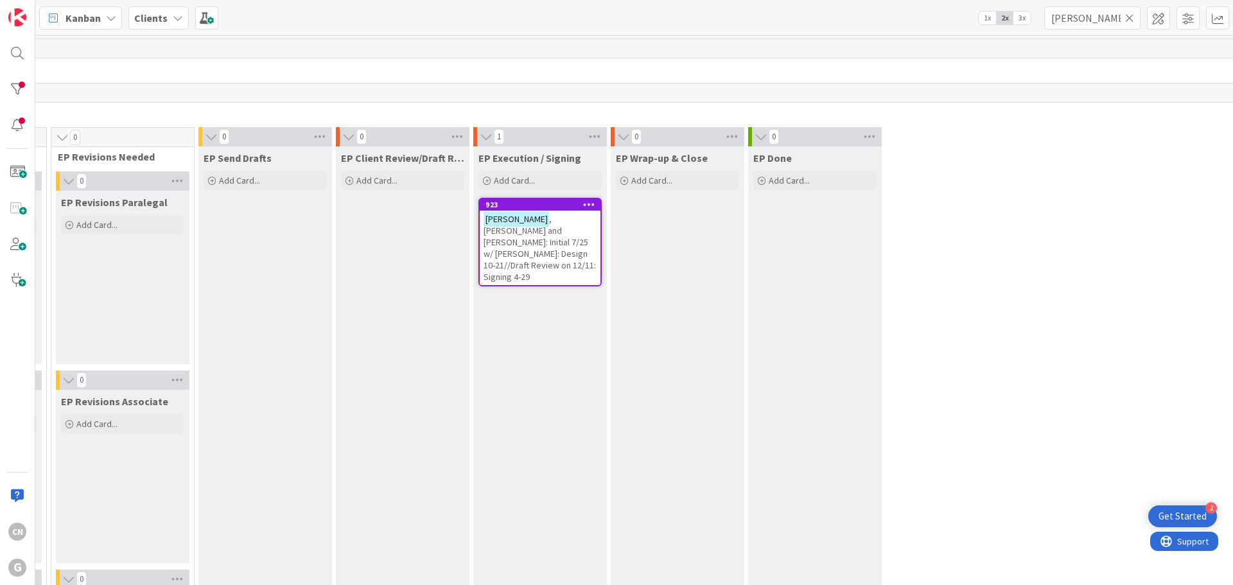
click at [532, 237] on span ", [PERSON_NAME] and [PERSON_NAME]: Initial 7/25 w/ [PERSON_NAME]: Design 10-21/…" at bounding box center [539, 247] width 112 height 69
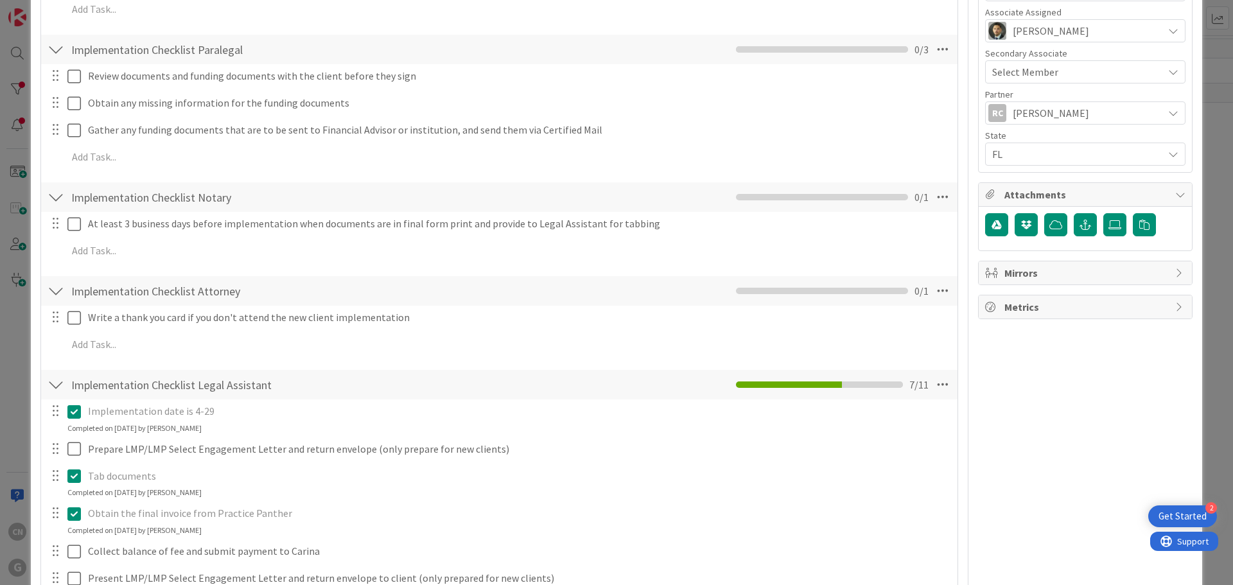
scroll to position [575, 0]
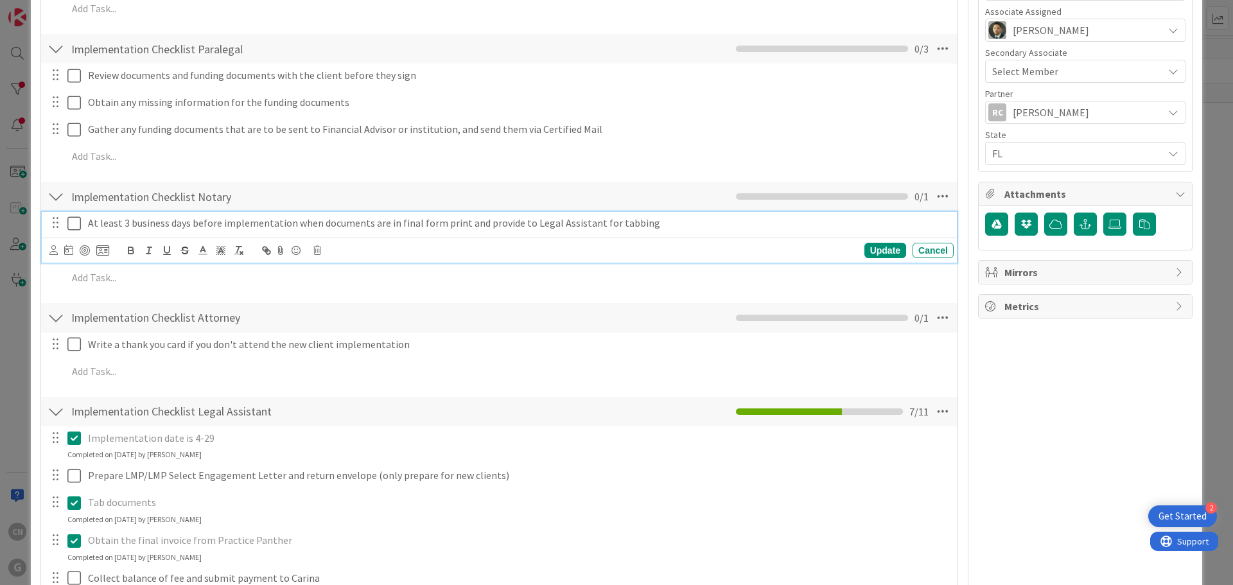
click at [72, 229] on icon at bounding box center [73, 223] width 13 height 15
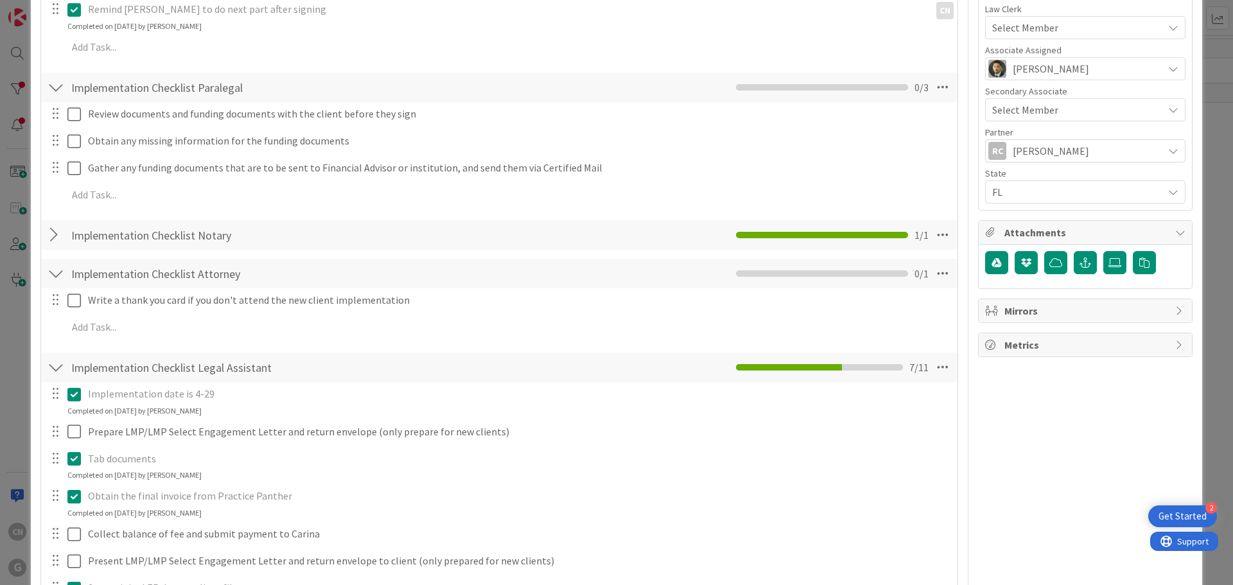
scroll to position [537, 0]
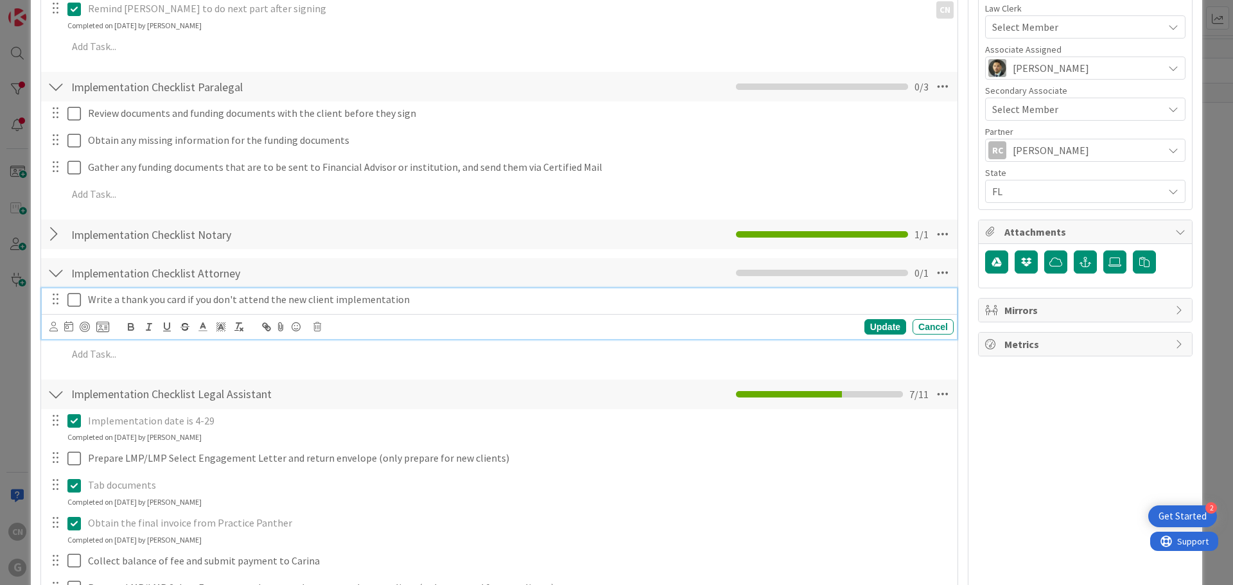
click at [422, 303] on p "Write a thank you card if you don't attend the new client implementation" at bounding box center [518, 299] width 860 height 15
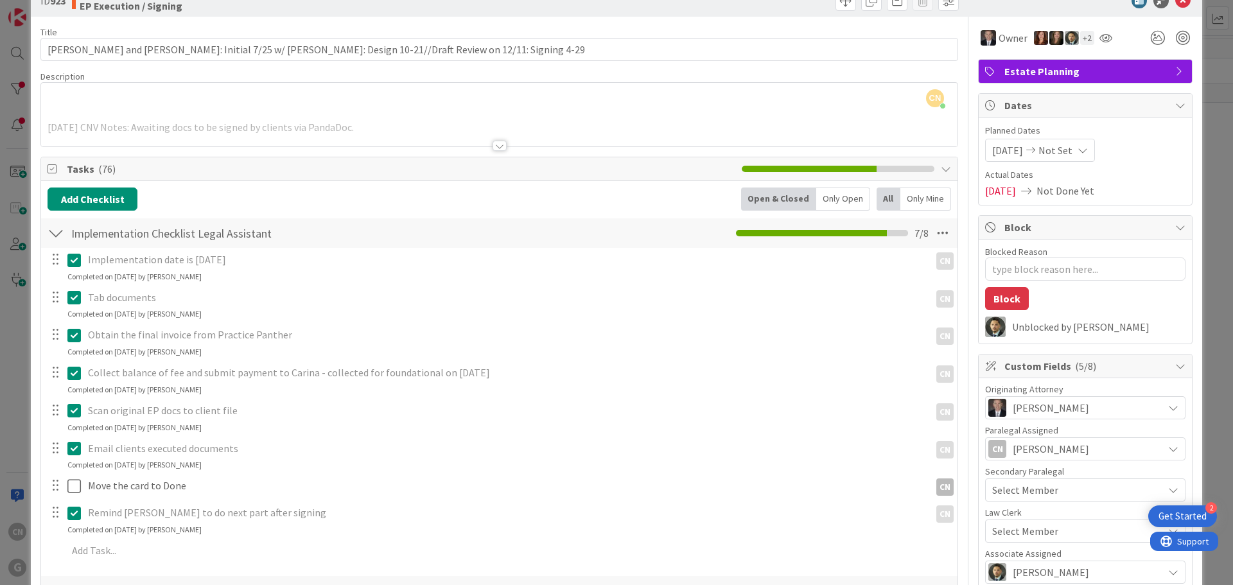
scroll to position [0, 0]
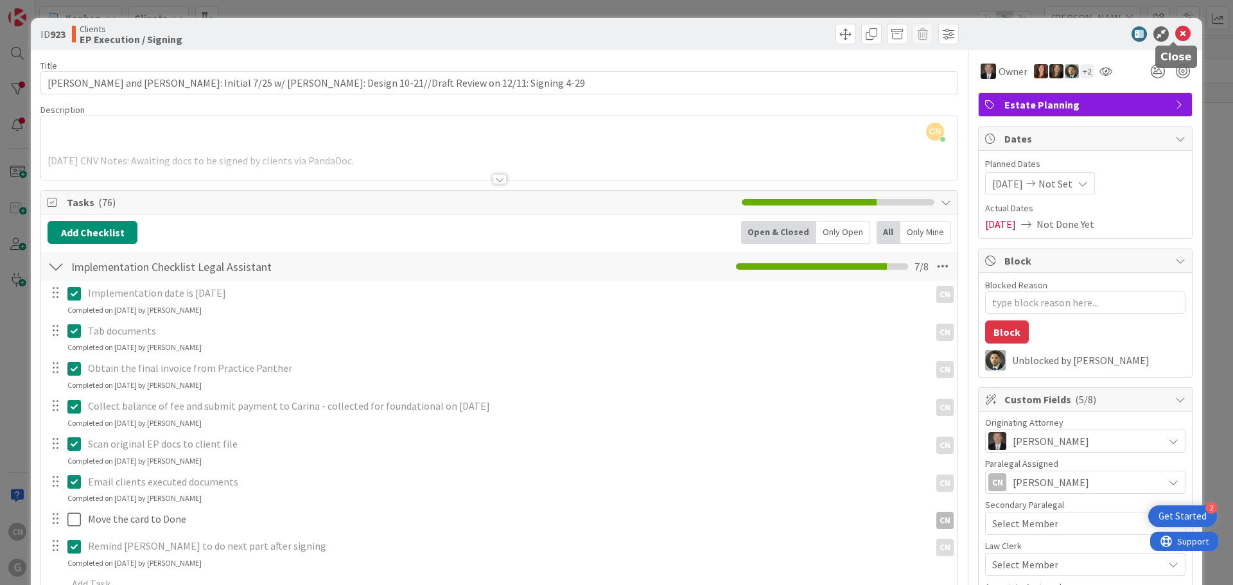
click at [1175, 33] on icon at bounding box center [1182, 33] width 15 height 15
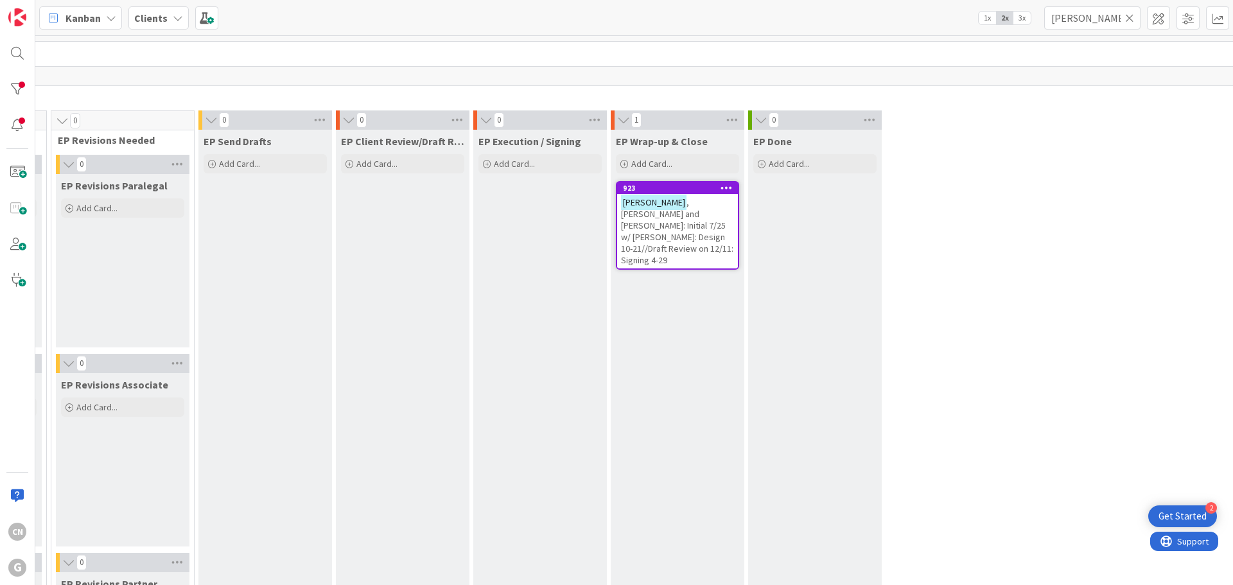
scroll to position [0, 422]
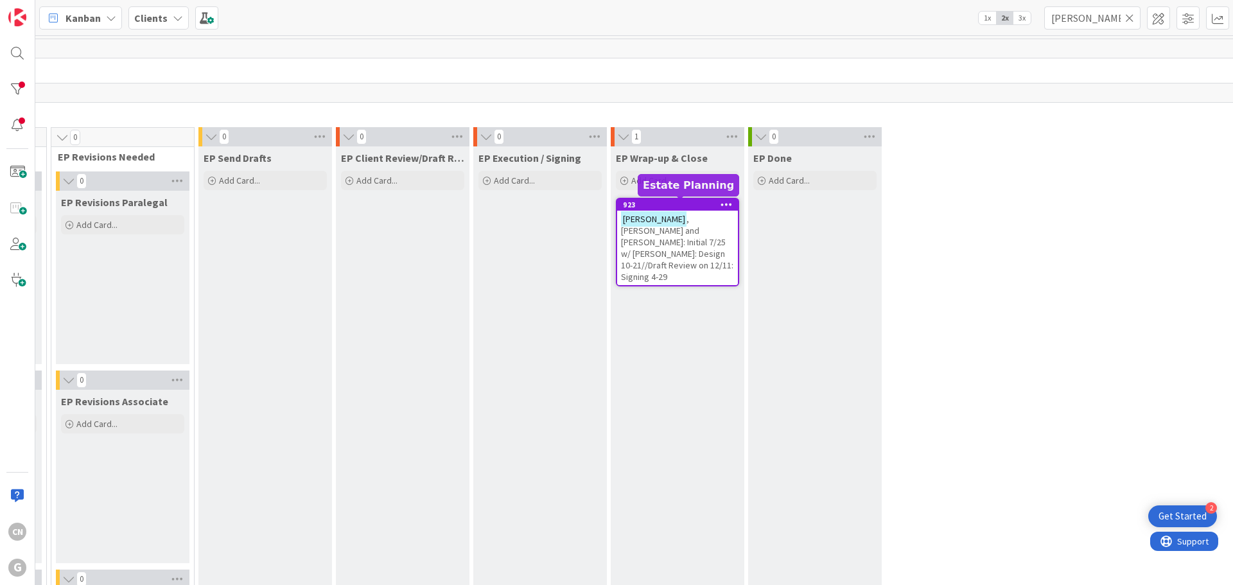
click at [677, 232] on span ", [PERSON_NAME] and [PERSON_NAME]: Initial 7/25 w/ [PERSON_NAME]: Design 10-21/…" at bounding box center [677, 247] width 112 height 69
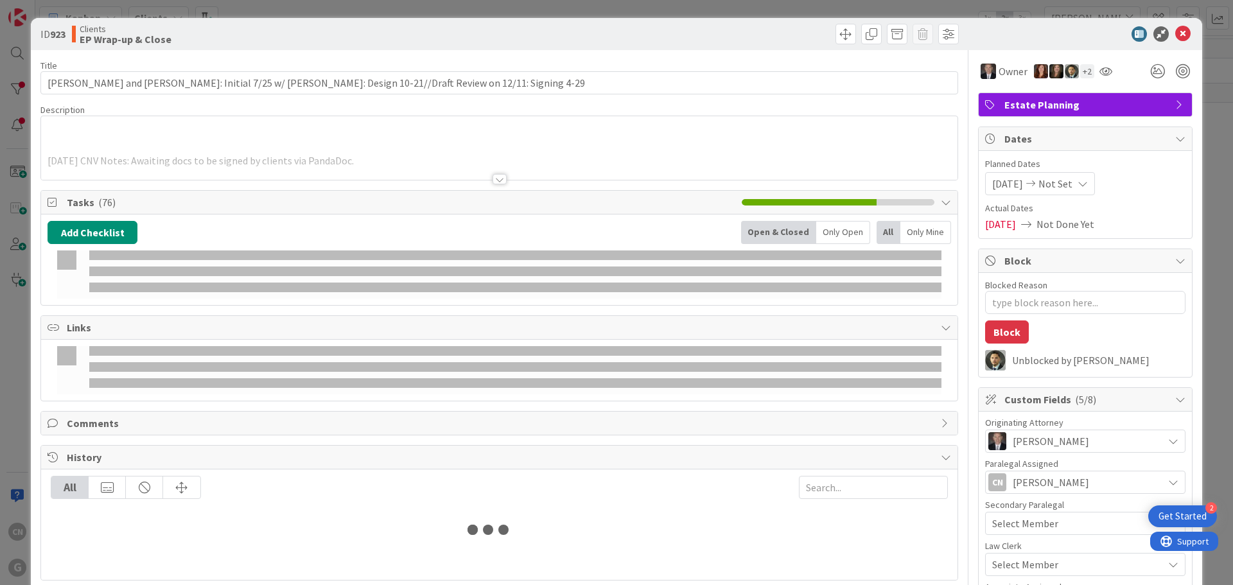
click at [1175, 35] on icon at bounding box center [1182, 33] width 15 height 15
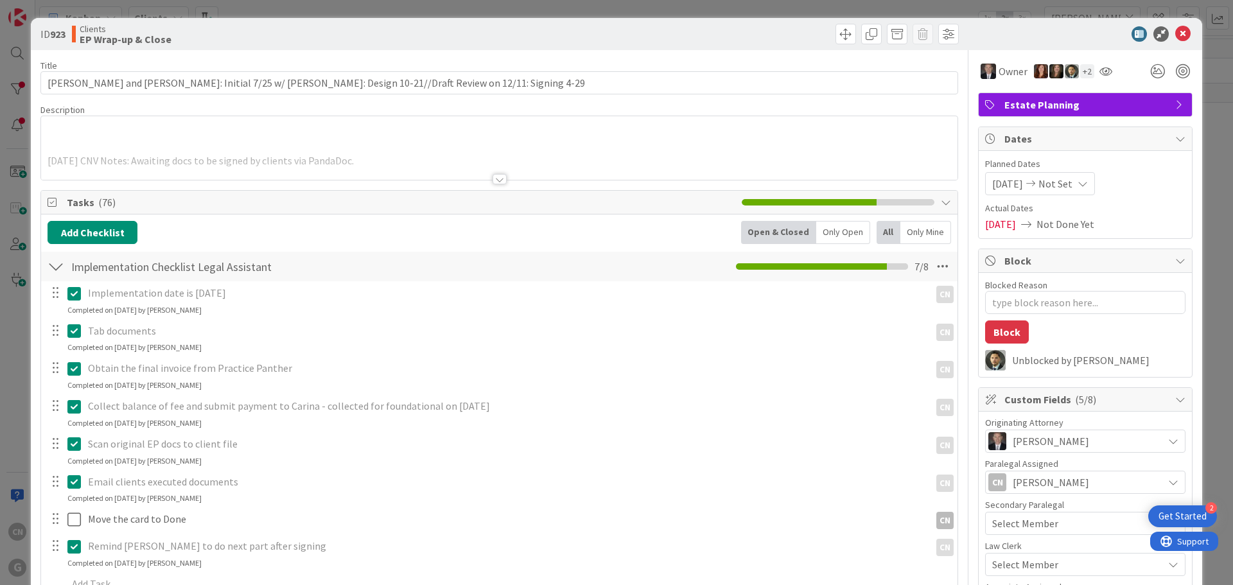
type textarea "x"
